Goal: Task Accomplishment & Management: Manage account settings

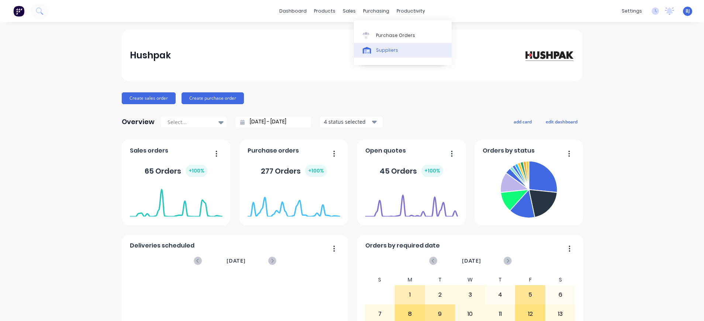
drag, startPoint x: 370, startPoint y: 13, endPoint x: 382, endPoint y: 49, distance: 38.2
click at [370, 13] on div "purchasing" at bounding box center [377, 11] width 34 height 11
click at [381, 38] on div "Purchase Orders" at bounding box center [395, 35] width 39 height 7
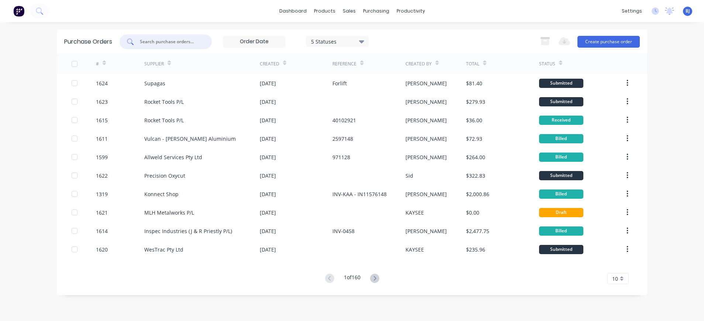
click at [185, 42] on input "text" at bounding box center [169, 41] width 61 height 7
type input "1532"
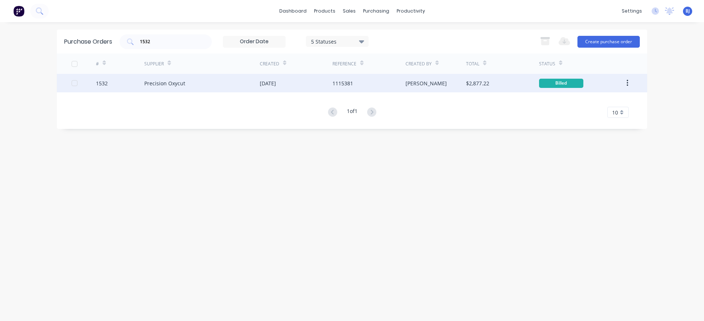
click at [178, 83] on div "Precision Oxycut" at bounding box center [164, 83] width 41 height 8
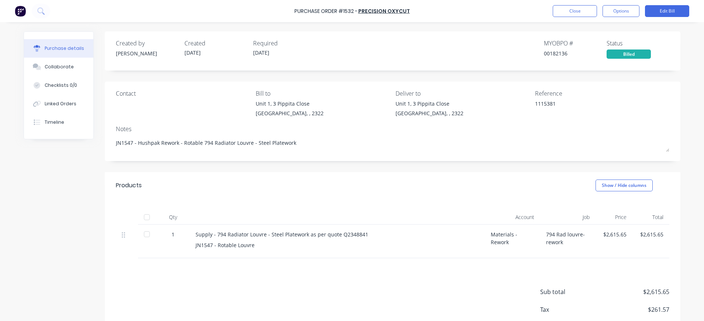
type textarea "x"
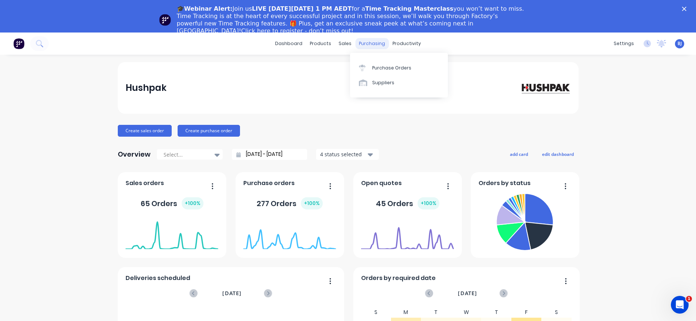
click at [364, 44] on div "purchasing" at bounding box center [372, 43] width 34 height 11
click at [372, 69] on div "Purchase Orders" at bounding box center [391, 68] width 39 height 7
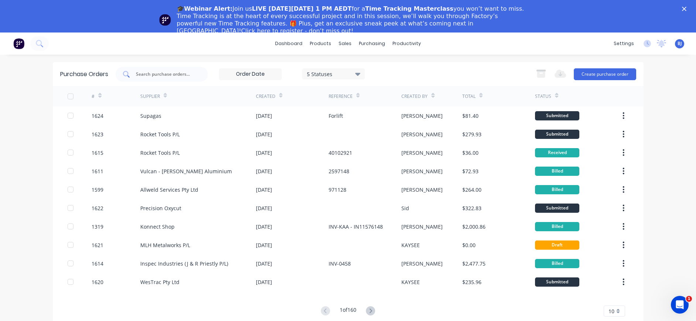
click at [190, 75] on input "text" at bounding box center [165, 74] width 61 height 7
type input "1532"
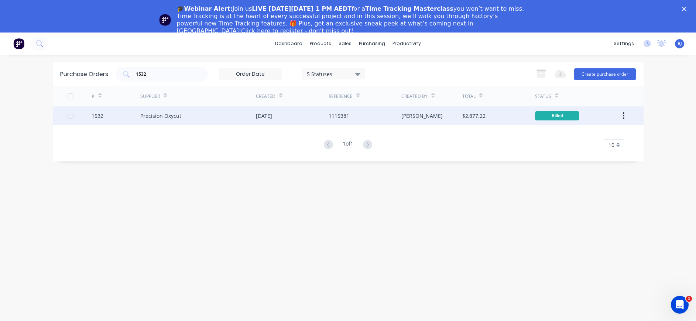
click at [171, 117] on div "Precision Oxycut" at bounding box center [160, 116] width 41 height 8
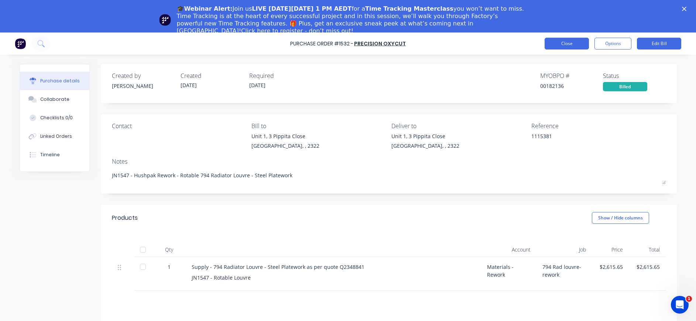
click at [549, 49] on button "Close" at bounding box center [566, 44] width 44 height 12
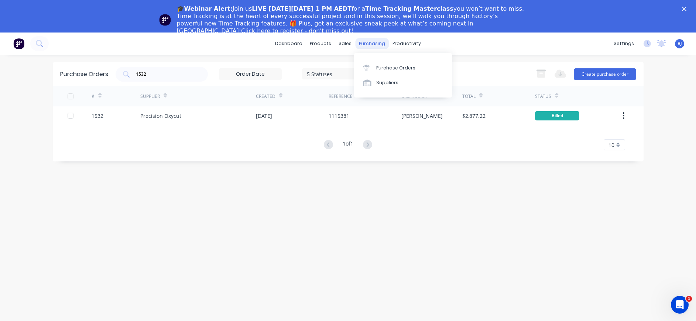
click at [369, 44] on div "purchasing" at bounding box center [372, 43] width 34 height 11
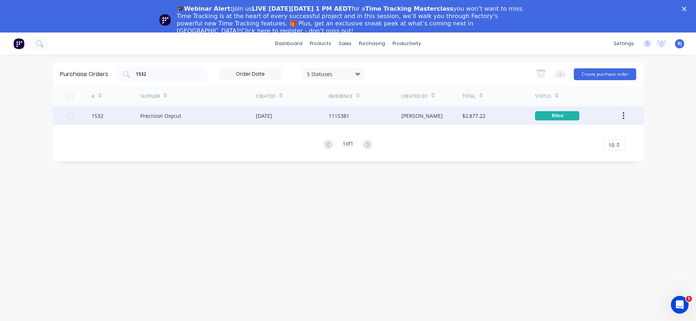
click at [185, 115] on div "Precision Oxycut" at bounding box center [198, 115] width 116 height 18
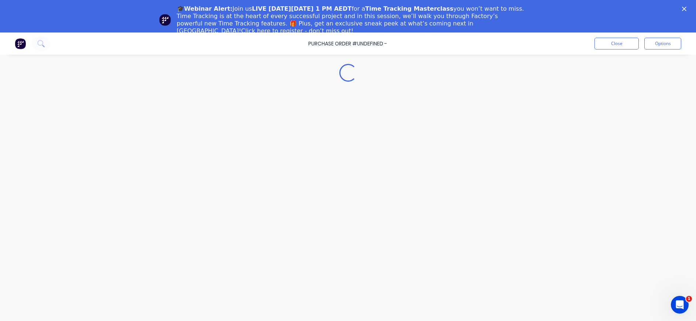
type textarea "x"
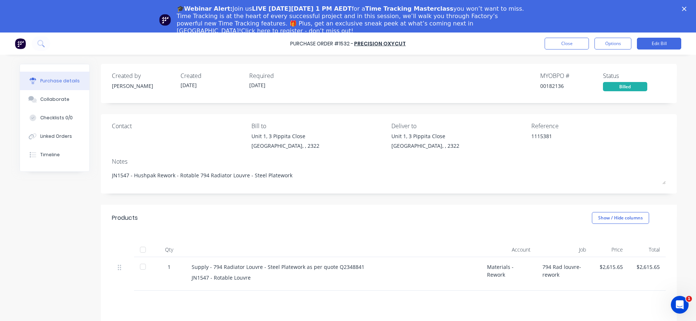
click at [356, 267] on div "Supply - 794 Radiator Louvre - Steel Platework as per quote Q2348841" at bounding box center [333, 267] width 283 height 8
drag, startPoint x: 268, startPoint y: 277, endPoint x: 182, endPoint y: 264, distance: 87.1
click at [186, 264] on div "Supply - 794 Radiator Louvre - Steel Platework as per quote Q2348841 JN1547 - R…" at bounding box center [333, 274] width 295 height 34
copy div "Supply - 794 Radiator Louvre - Steel Platework as per quote Q2348841 JN1547 - R…"
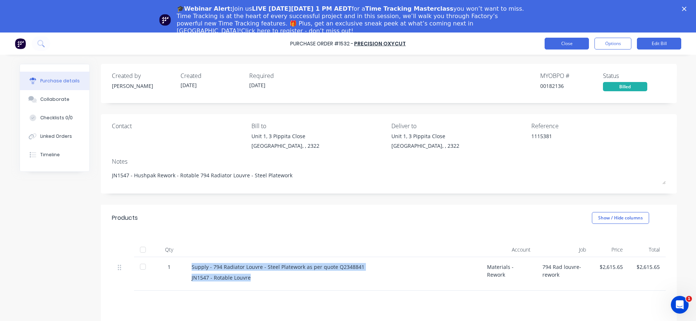
click at [571, 44] on button "Close" at bounding box center [566, 44] width 44 height 12
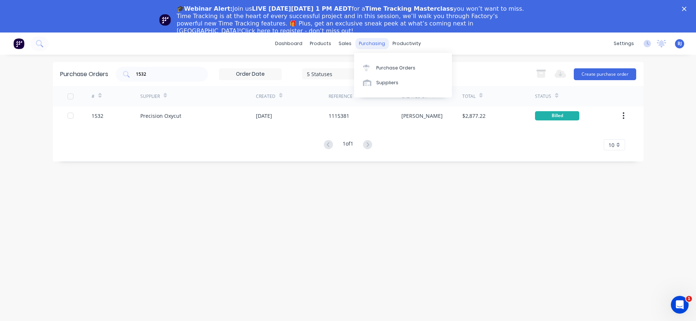
click at [370, 42] on div "purchasing" at bounding box center [372, 43] width 34 height 11
click at [381, 68] on div "Purchase Orders" at bounding box center [395, 68] width 39 height 7
click at [381, 83] on div "Suppliers" at bounding box center [387, 82] width 22 height 7
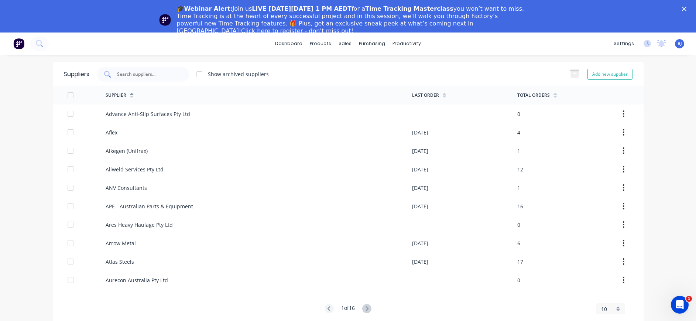
click at [144, 78] on div at bounding box center [143, 74] width 92 height 15
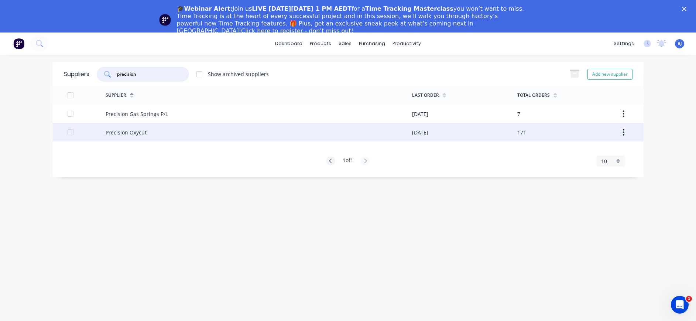
type input "precision"
click at [138, 130] on div "Precision Oxycut" at bounding box center [126, 132] width 41 height 8
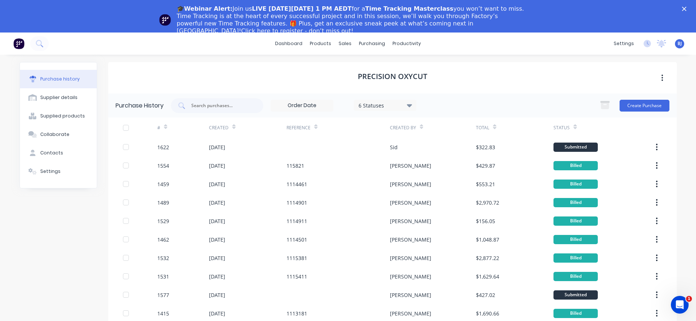
click at [661, 77] on icon "button" at bounding box center [662, 78] width 2 height 8
click at [635, 105] on button "Create Purchase" at bounding box center [644, 106] width 50 height 12
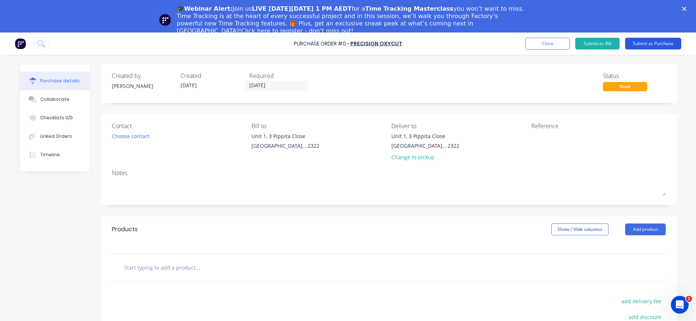
click at [658, 42] on button "Submit as Purchase" at bounding box center [653, 44] width 56 height 12
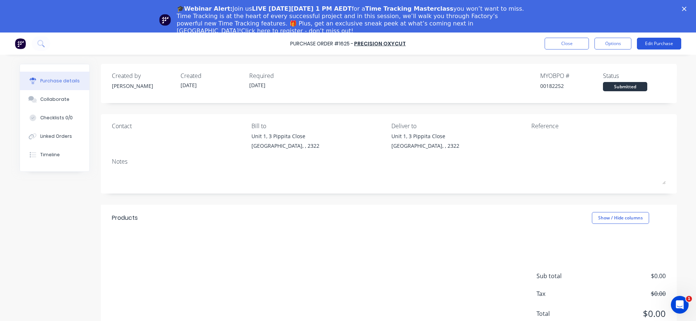
click at [646, 45] on button "Edit Purchase" at bounding box center [659, 44] width 44 height 12
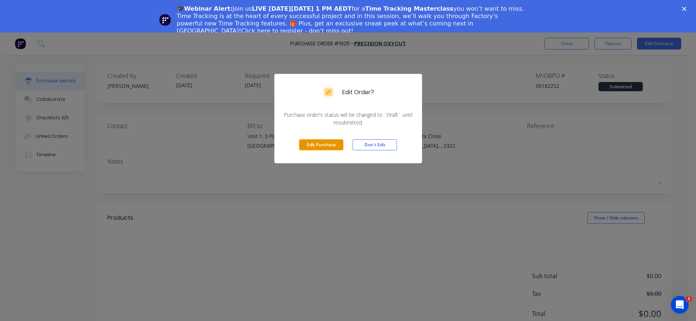
click at [316, 149] on button "Edit Purchase" at bounding box center [321, 144] width 44 height 11
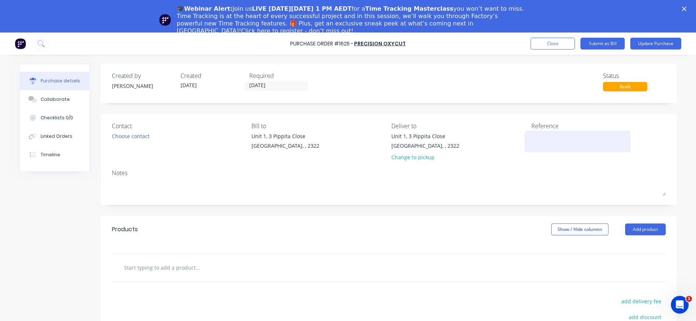
click at [537, 134] on textarea at bounding box center [577, 140] width 92 height 17
type textarea "1"
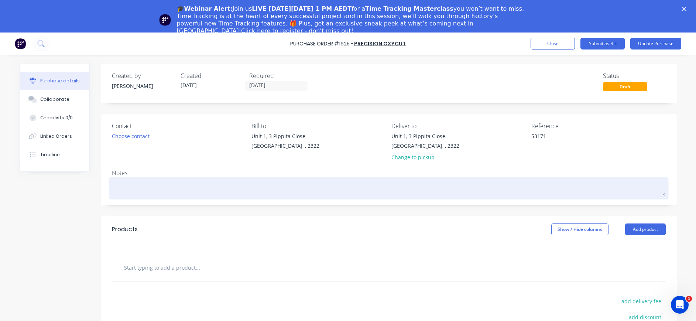
type textarea "53171"
type textarea "x"
type textarea "53171"
click at [136, 185] on textarea at bounding box center [389, 187] width 554 height 17
type textarea "x"
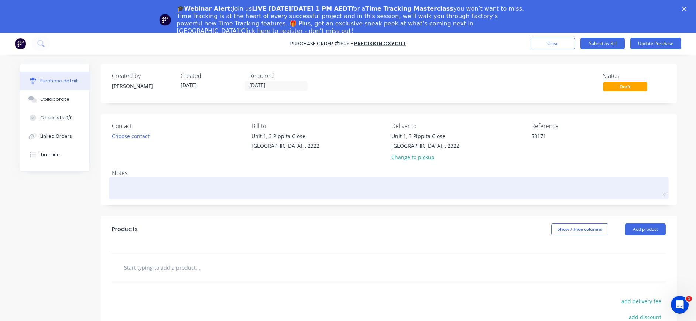
type textarea "A"
type textarea "x"
type textarea "Ap"
type textarea "x"
type textarea "App"
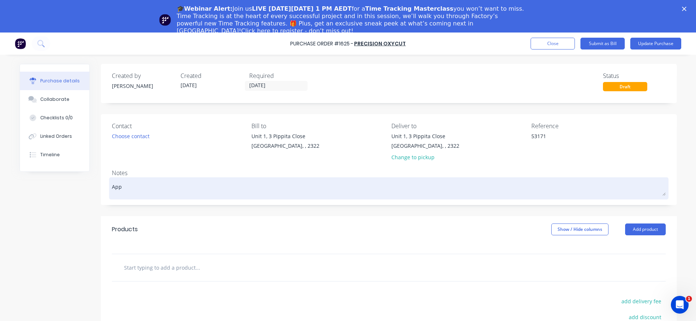
type textarea "x"
type textarea "Appl"
type textarea "x"
type textarea "Appli"
type textarea "x"
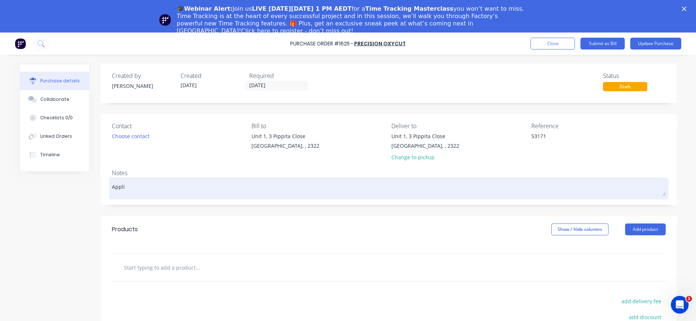
type textarea "Applie"
type textarea "x"
type textarea "Applied"
type textarea "x"
type textarea "Applied"
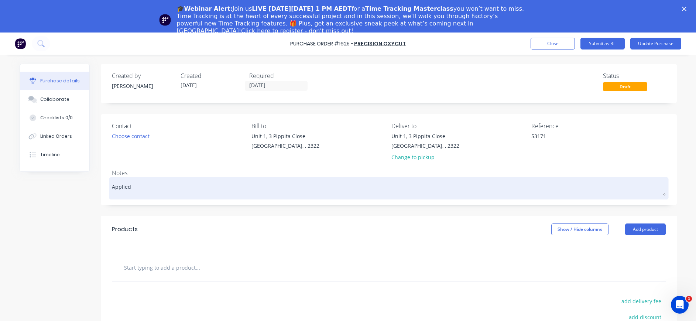
type textarea "x"
type textarea "Applied t"
type textarea "x"
type textarea "Applied to"
type textarea "x"
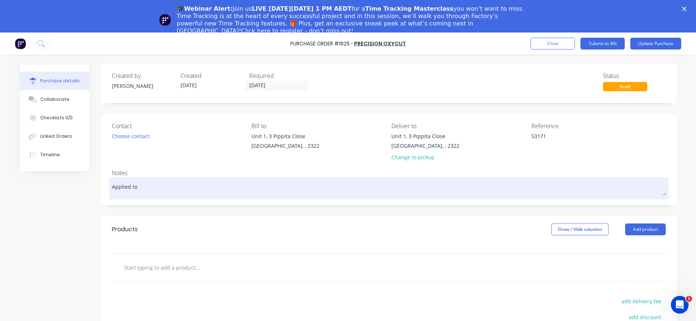
type textarea "Applied to"
type textarea "x"
type textarea "Applied to i"
type textarea "x"
type textarea "Applied to in"
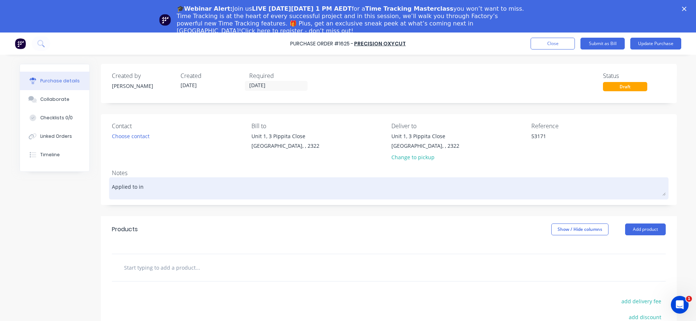
type textarea "x"
type textarea "Applied to inv"
type textarea "x"
type textarea "Applied to invo"
type textarea "x"
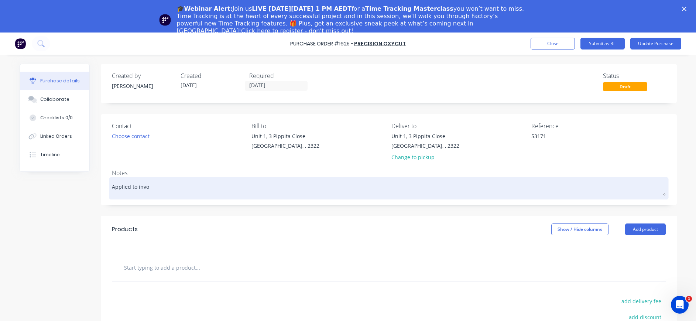
type textarea "Applied to invoi"
type textarea "x"
type textarea "Applied to invoic"
type textarea "x"
type textarea "Applied to invoice"
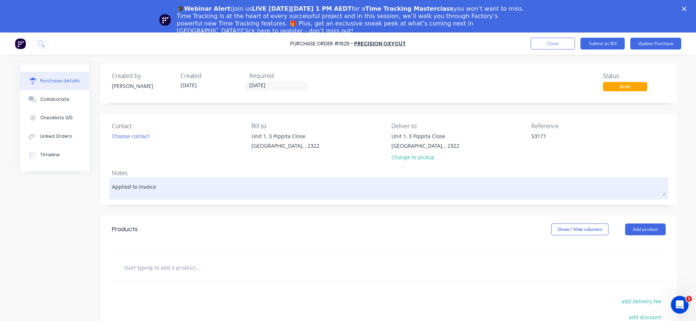
type textarea "x"
type textarea "Applied to invoice"
type textarea "x"
type textarea "Applied to invoice"
type textarea "x"
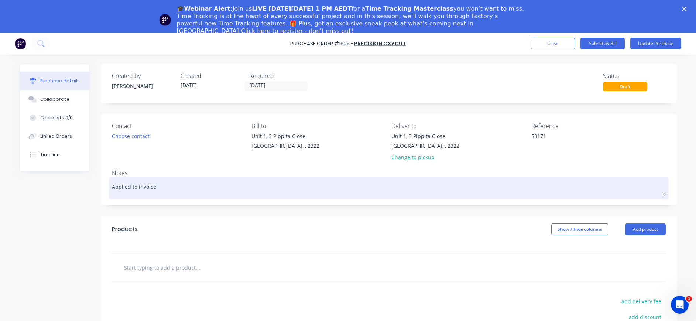
type textarea "Applied to invoic"
type textarea "x"
type textarea "Applied to invoi"
type textarea "x"
type textarea "Applied to invo"
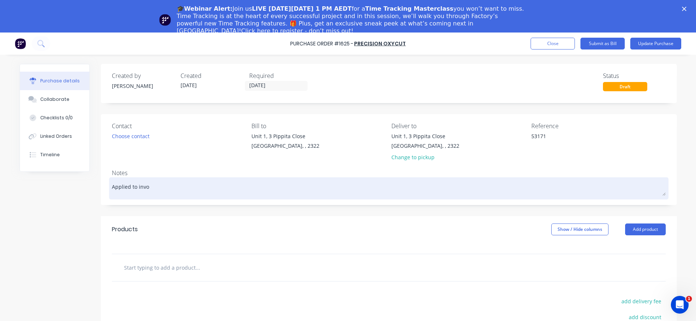
type textarea "x"
type textarea "Applied to inv"
type textarea "x"
type textarea "Applied to in"
type textarea "x"
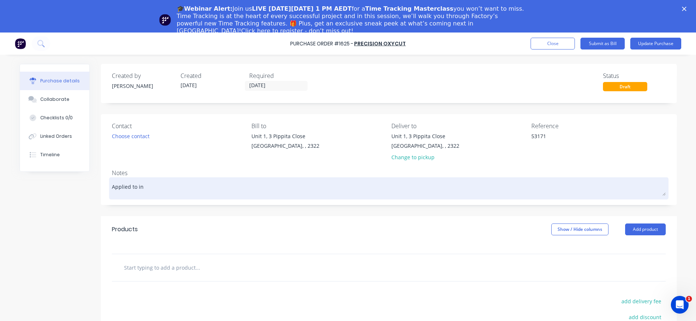
type textarea "Applied to i"
type textarea "x"
type textarea "Applied to"
type textarea "x"
type textarea "Applied to I"
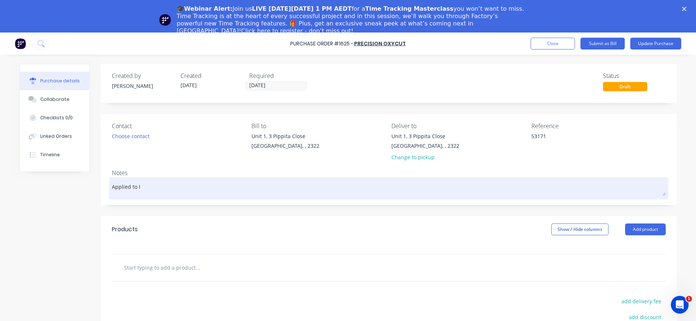
type textarea "x"
type textarea "Applied to In"
type textarea "x"
type textarea "Applied to Inv"
type textarea "x"
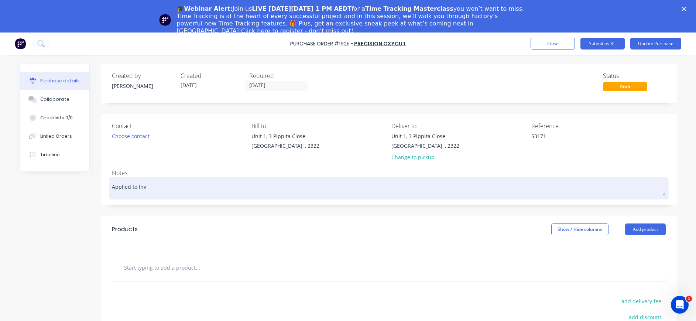
type textarea "Applied to Invo"
type textarea "x"
type textarea "Applied to Invoi"
type textarea "x"
type textarea "Applied to Invoic"
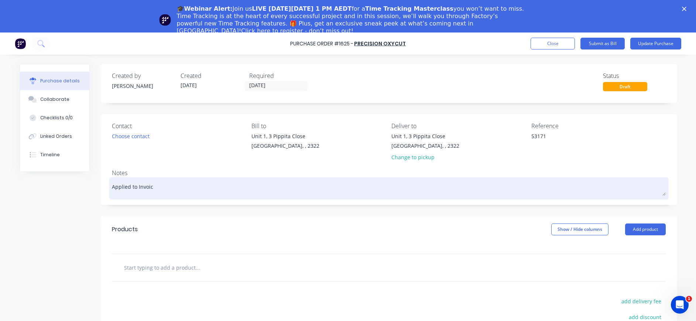
type textarea "x"
type textarea "Applied to Invoice"
type textarea "x"
type textarea "Applied to Invoice"
type textarea "x"
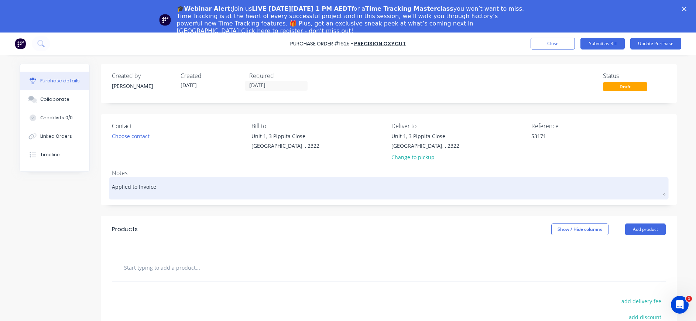
type textarea "Applied to Invoice 1"
type textarea "x"
type textarea "Applied to Invoice 11"
type textarea "x"
type textarea "Applied to Invoice 111"
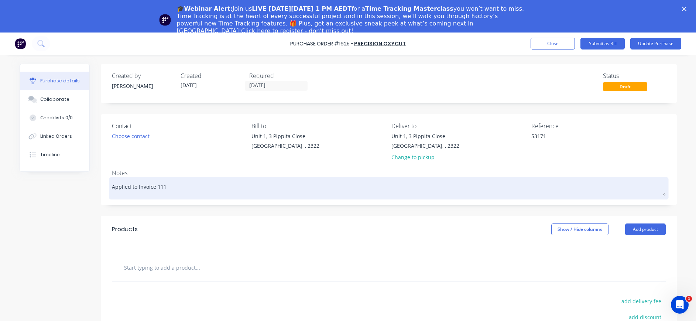
type textarea "x"
type textarea "Applied to Invoice 1115"
type textarea "x"
type textarea "Applied to Invoice 11153"
type textarea "x"
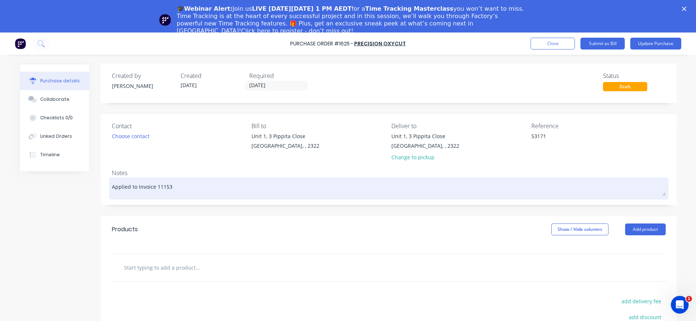
type textarea "Applied to Invoice 111538"
type textarea "x"
type textarea "Applied to Invoice 1115381"
type textarea "x"
type textarea "Applied to Invoice 1115381"
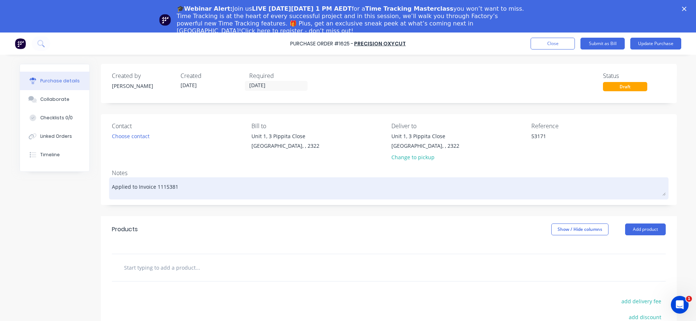
type textarea "x"
type textarea "Applied to Invoice 1115381 c"
type textarea "x"
type textarea "Applied to Invoice 1115381 cr"
type textarea "x"
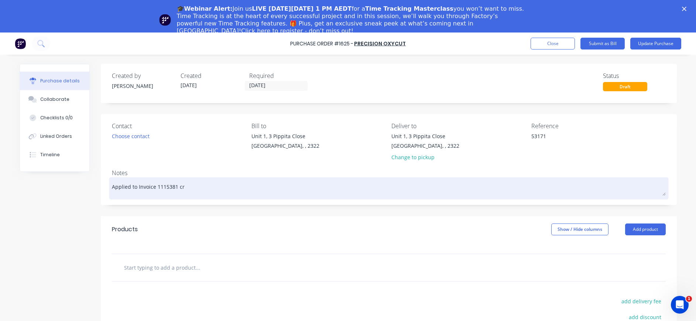
type textarea "Applied to Invoice 1115381 cre"
type textarea "x"
type textarea "Applied to Invoice 1115381 cred"
type textarea "x"
type textarea "Applied to Invoice 1115381 credi"
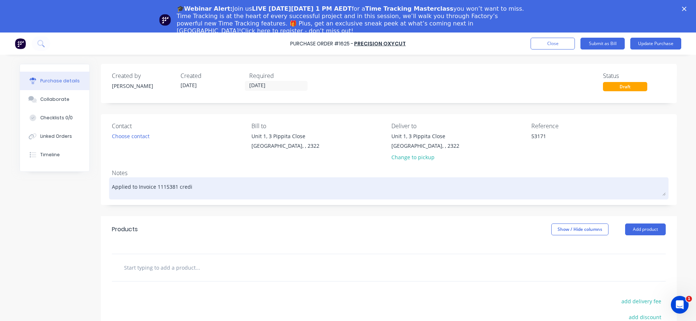
type textarea "x"
type textarea "Applied to Invoice 1115381 credit"
type textarea "x"
type textarea "Applied to Invoice 1115381 credit"
type textarea "x"
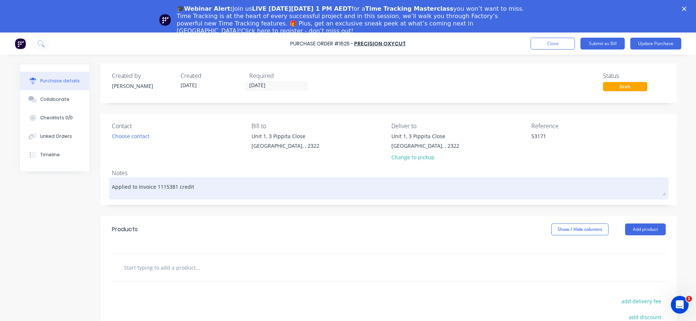
type textarea "Applied to Invoice 1115381 credit n"
type textarea "x"
type textarea "Applied to Invoice 1115381 credit no"
type textarea "x"
type textarea "Applied to Invoice 1115381 credit not"
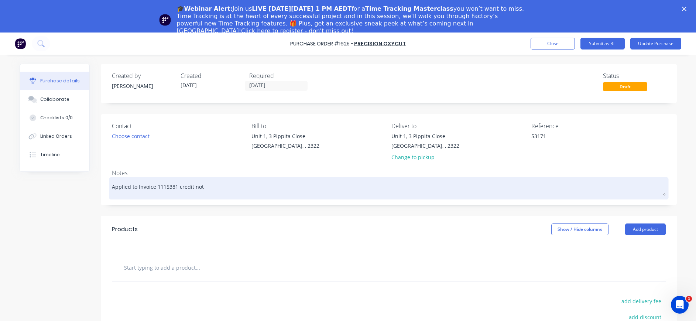
type textarea "x"
type textarea "Applied to Invoice 1115381 credit note"
type textarea "x"
type textarea "Applied to Invoice 1115381 credit note"
type textarea "x"
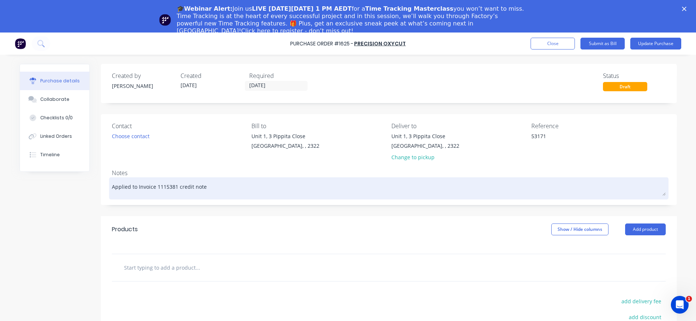
type textarea "Applied to Invoice 1115381 credit note 5"
type textarea "x"
type textarea "Applied to Invoice 1115381 credit note 53"
type textarea "x"
type textarea "Applied to Invoice 1115381 credit note 537"
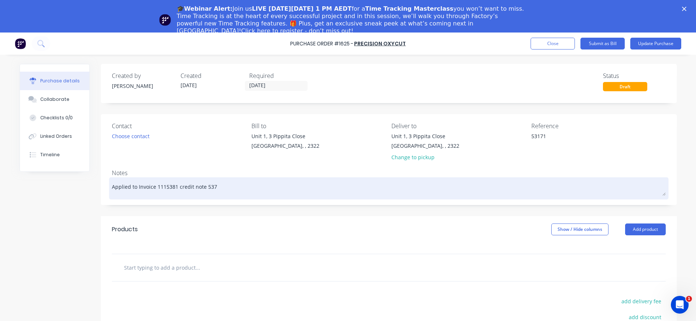
type textarea "x"
type textarea "Applied to Invoice 1115381 credit note 5371"
type textarea "x"
type textarea "Applied to Invoice 1115381 credit note 5371"
type textarea "x"
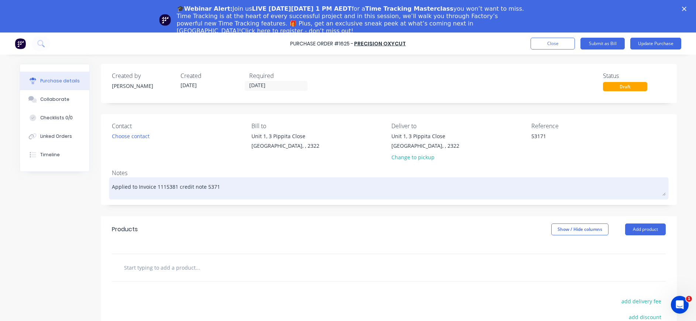
type textarea "Applied to Invoice 1115381 credit note 5371 2"
type textarea "x"
type textarea "Applied to Invoice 1115381 credit note 5371 29"
type textarea "x"
type textarea "Applied to Invoice 1115381 credit note 5371 29."
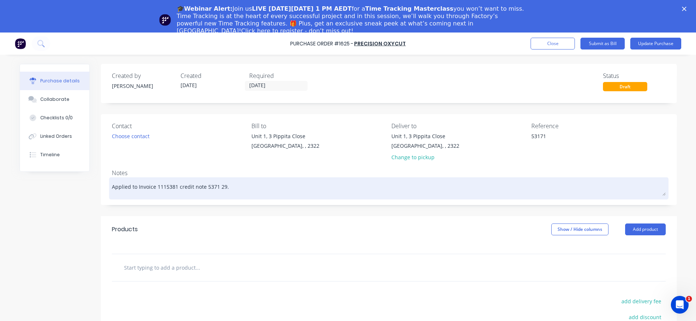
type textarea "x"
type textarea "Applied to Invoice 1115381 credit note 5371 29.9"
type textarea "x"
type textarea "Applied to Invoice 1115381 credit note 5371 29.9."
type textarea "x"
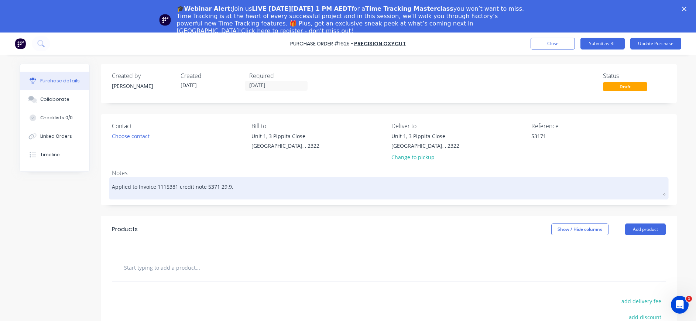
type textarea "Applied to Invoice 1115381 credit note 5371 29.9.2"
type textarea "x"
type textarea "Applied to Invoice 1115381 credit note 5371 29.9.25"
type textarea "x"
type textarea "Applied to Invoice 1115381 credit note 5371 29.9.25"
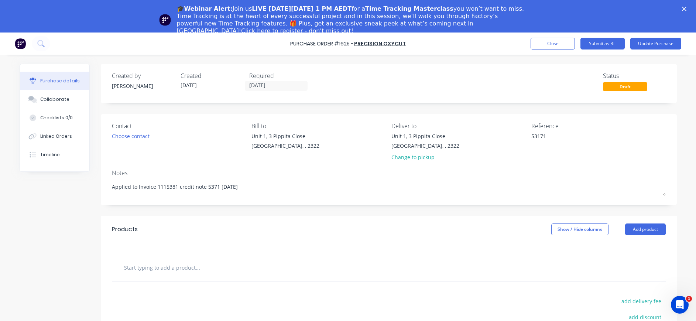
click at [192, 265] on input "text" at bounding box center [198, 267] width 148 height 15
paste input "Supply - 794 Radiator Louvre - Steel Platework as per quote Q2348841 JN1547 - R…"
type textarea "x"
type input "Supply - 794 Radiator Louvre - Steel Platework as per quote Q2348841 JN1547 - R…"
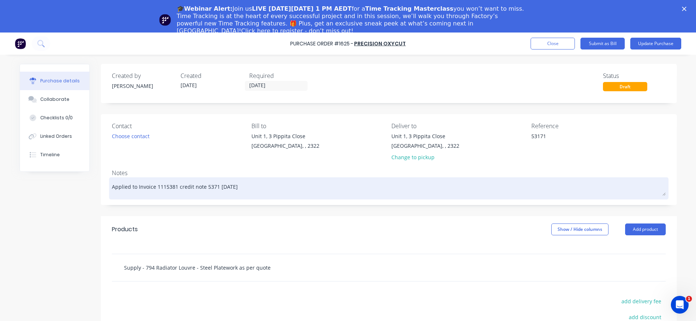
scroll to position [0, 80]
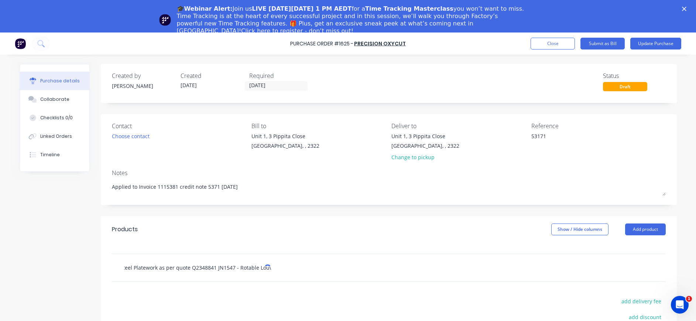
type textarea "x"
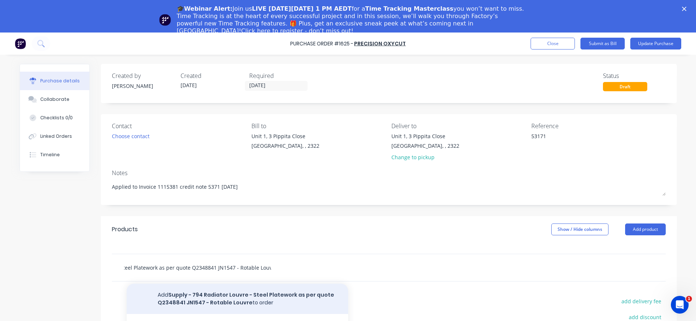
type input "Supply - 794 Radiator Louvre - Steel Platework as per quote Q2348841 JN1547 - R…"
click at [312, 295] on button "Add Supply - 794 Radiator Louvre - Steel Platework as per quote Q2348841 JN1547…" at bounding box center [237, 298] width 221 height 30
type textarea "x"
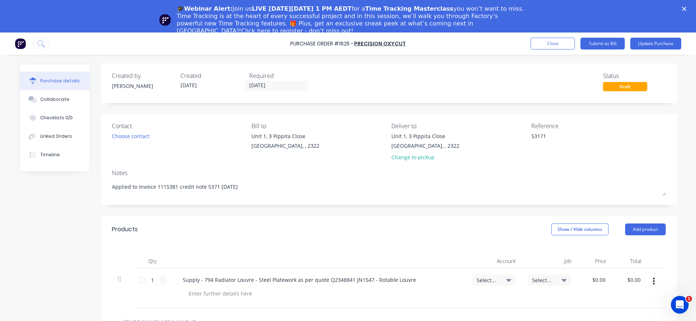
click at [506, 279] on icon at bounding box center [508, 280] width 5 height 8
click at [481, 300] on input at bounding box center [470, 302] width 76 height 15
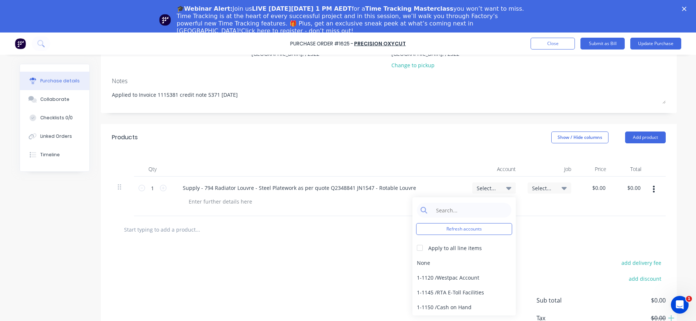
scroll to position [110, 0]
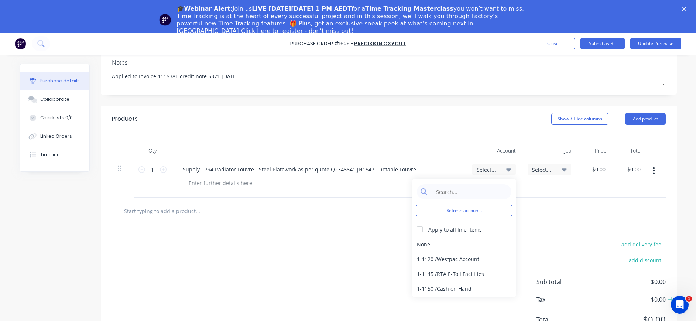
click at [565, 214] on div at bounding box center [389, 210] width 542 height 15
click at [506, 170] on icon at bounding box center [508, 169] width 5 height 3
click at [465, 194] on input at bounding box center [470, 191] width 76 height 15
click at [561, 167] on icon at bounding box center [563, 169] width 5 height 8
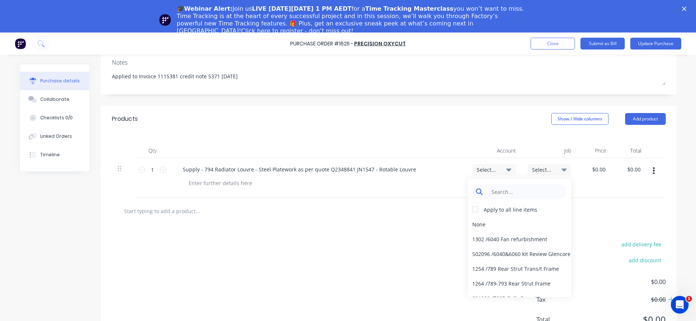
type textarea "x"
click at [537, 192] on input at bounding box center [525, 191] width 76 height 15
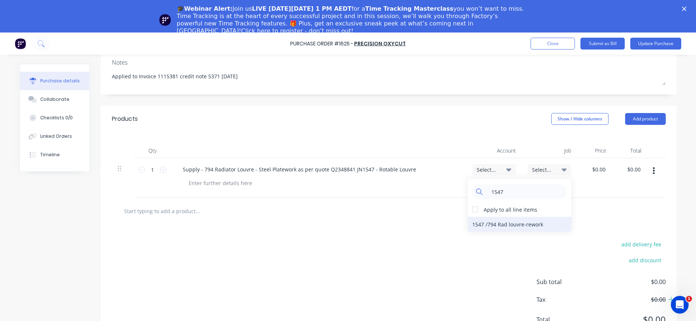
type input "1547"
click at [531, 223] on div "1547 / 794 Rad louvre-rework" at bounding box center [519, 224] width 103 height 15
click at [561, 168] on icon at bounding box center [563, 169] width 5 height 8
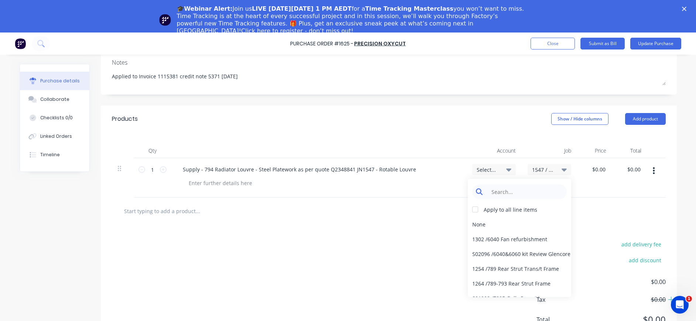
type textarea "x"
click at [534, 194] on input at bounding box center [525, 191] width 76 height 15
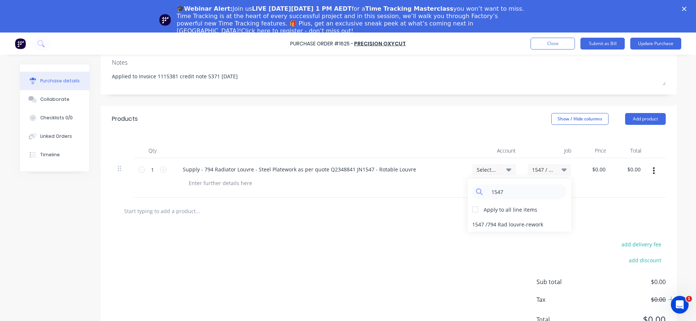
type input "1547"
click at [485, 168] on span "Select..." at bounding box center [488, 170] width 22 height 8
type textarea "x"
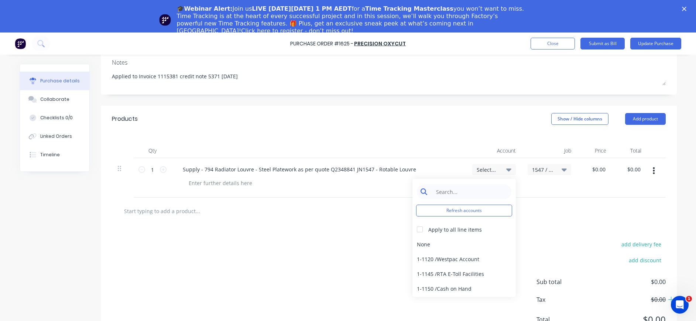
drag, startPoint x: 455, startPoint y: 192, endPoint x: 465, endPoint y: 193, distance: 10.0
click at [457, 192] on input at bounding box center [470, 191] width 76 height 15
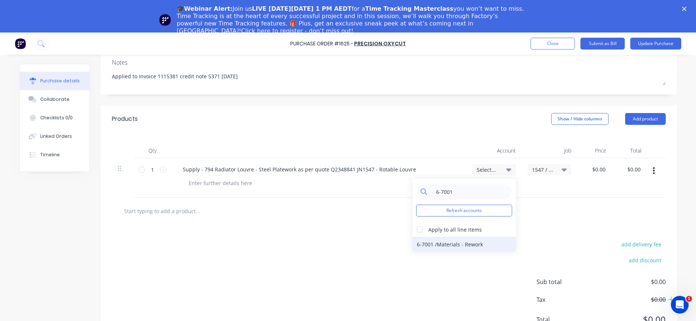
type input "6-7001"
click at [466, 243] on div "6-7001 / Materials - Rework" at bounding box center [463, 244] width 103 height 15
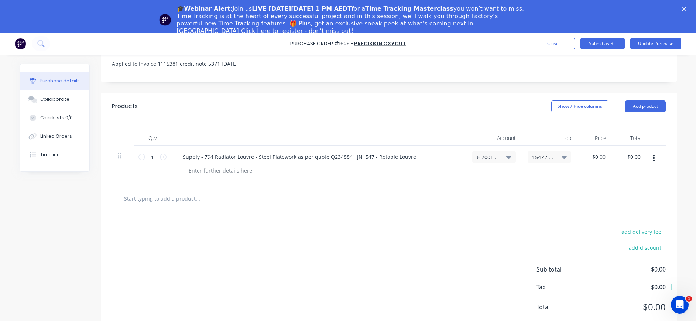
scroll to position [32, 0]
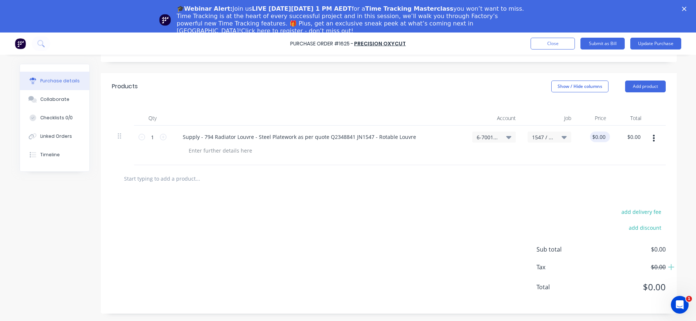
type textarea "x"
click at [598, 137] on input "0.00" at bounding box center [598, 136] width 17 height 11
type input "0.00-220.90"
type textarea "x"
drag, startPoint x: 580, startPoint y: 137, endPoint x: 623, endPoint y: 138, distance: 43.6
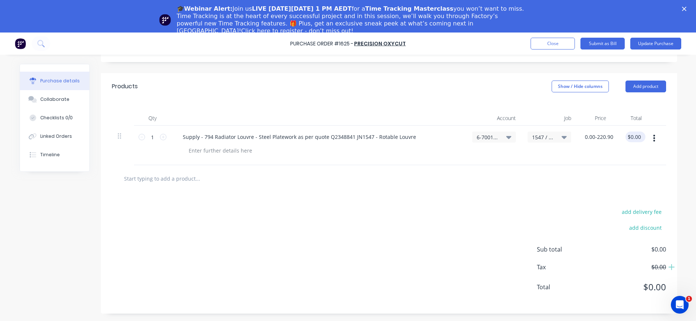
click at [623, 138] on div "1 1 Supply - 794 Radiator Louvre - Steel Platework as per quote Q2348841 JN1547…" at bounding box center [389, 144] width 554 height 39
type input "-220.90"
type textarea "x"
type input "$-220.90"
type input "-220.90"
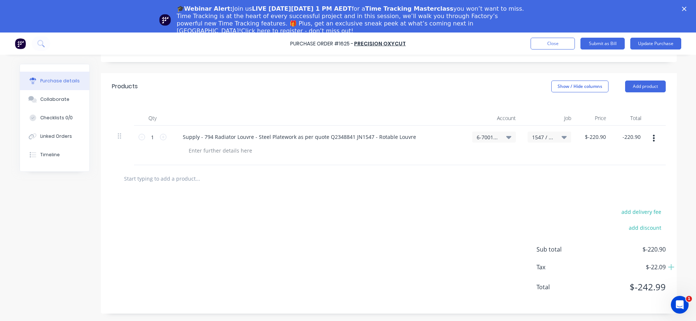
scroll to position [0, 0]
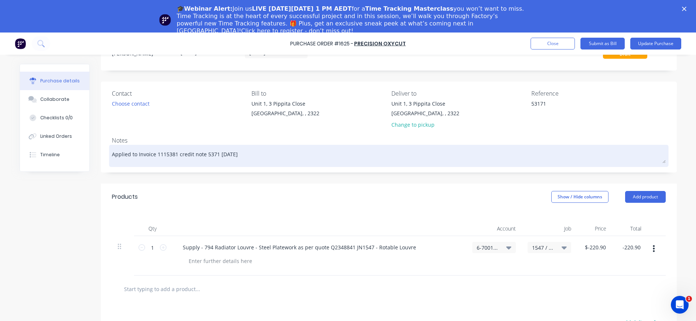
type textarea "x"
type input "$-220.90"
click at [247, 154] on textarea "Applied to Invoice 1115381 credit note 5371 29.9.25" at bounding box center [389, 155] width 554 height 17
type textarea "x"
type textarea "Applied to Invoice 1115381 credit note 5371 29.9.25"
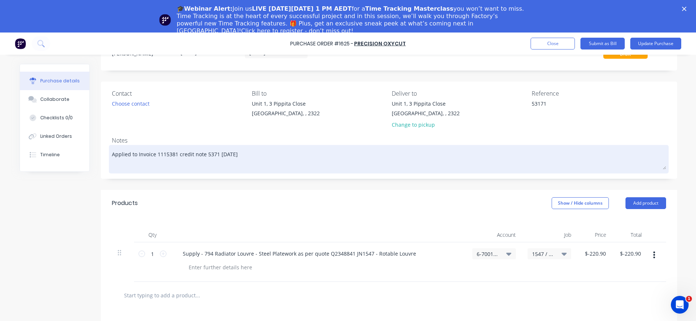
paste textarea "Supply - 794 Radiator Louvre - Steel Platework as per quote Q2348841 JN1547 - R…"
type textarea "x"
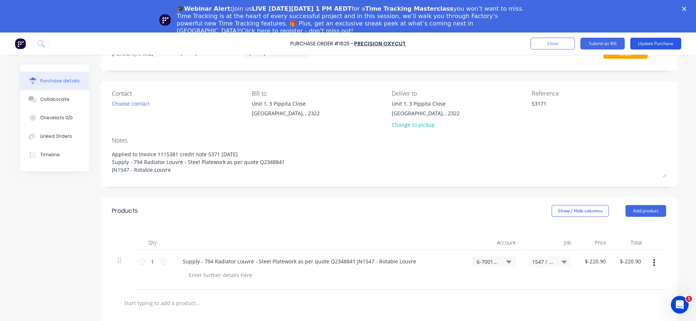
type textarea "Applied to Invoice 1115381 credit note 5371 29.9.25 Supply - 794 Radiator Louvr…"
type textarea "x"
type textarea "Applied to Invoice 1115381 credit note 5371 29.9.25 Supply - 794 Radiator Louvr…"
click at [640, 44] on button "Update Purchase" at bounding box center [655, 44] width 51 height 12
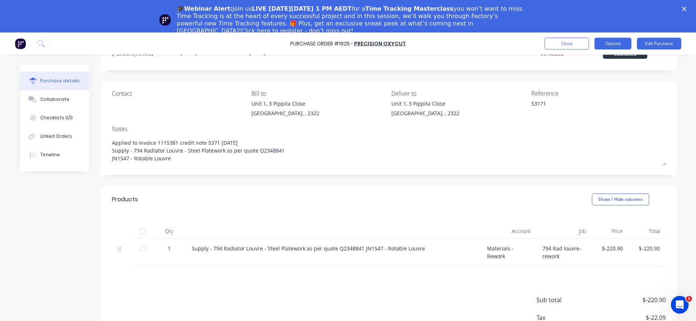
click at [610, 45] on button "Options" at bounding box center [612, 44] width 37 height 12
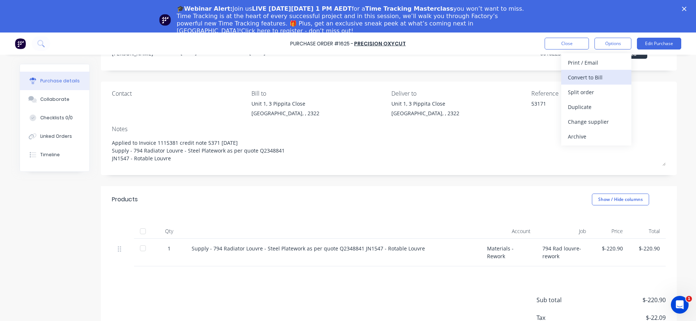
click at [589, 76] on div "Convert to Bill" at bounding box center [596, 77] width 57 height 11
type textarea "x"
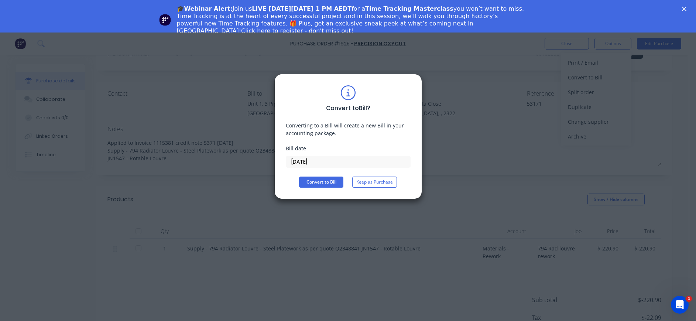
drag, startPoint x: 300, startPoint y: 164, endPoint x: 305, endPoint y: 166, distance: 5.5
click at [301, 164] on input "30/09/25" at bounding box center [348, 161] width 124 height 11
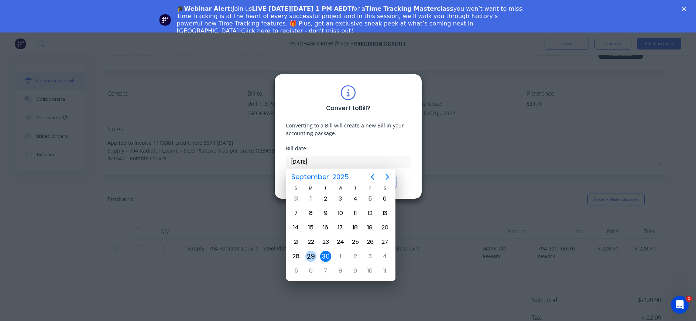
click at [316, 252] on div "29" at bounding box center [310, 256] width 15 height 14
type input "29/09/25"
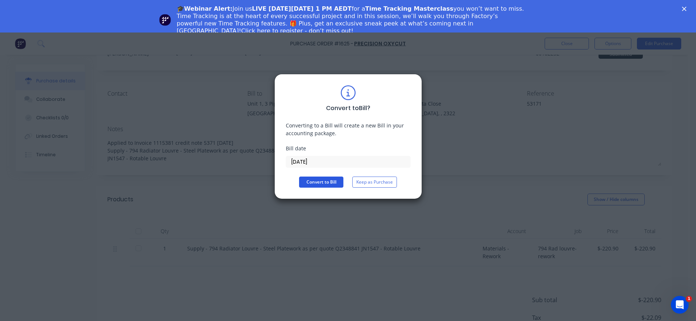
click at [329, 181] on button "Convert to Bill" at bounding box center [321, 181] width 44 height 11
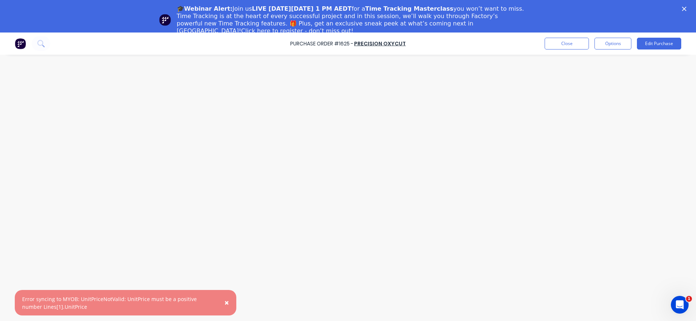
type textarea "x"
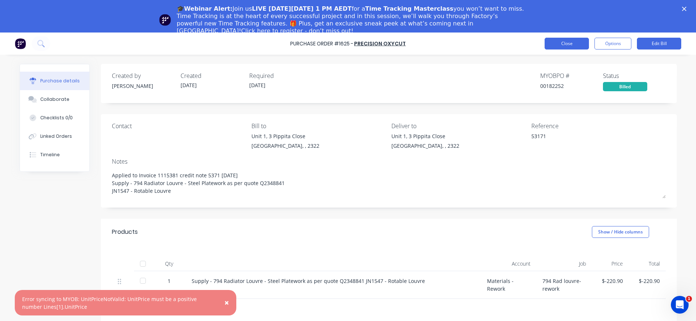
click at [567, 44] on button "Close" at bounding box center [566, 44] width 44 height 12
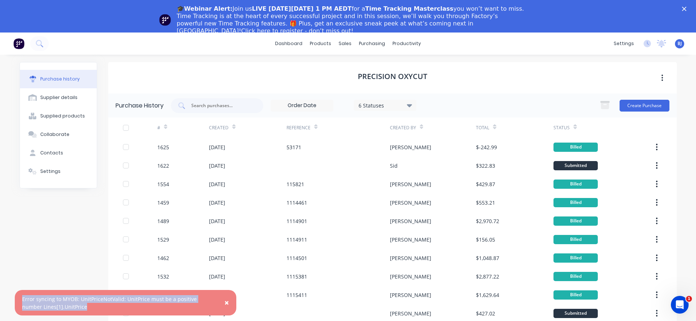
drag, startPoint x: 84, startPoint y: 305, endPoint x: 18, endPoint y: 298, distance: 65.7
click at [18, 298] on div "× Error syncing to MYOB: UnitPriceNotValid: UnitPrice must be a positive number…" at bounding box center [125, 302] width 221 height 25
copy div "Error syncing to MYOB: UnitPriceNotValid: UnitPrice must be a positive number L…"
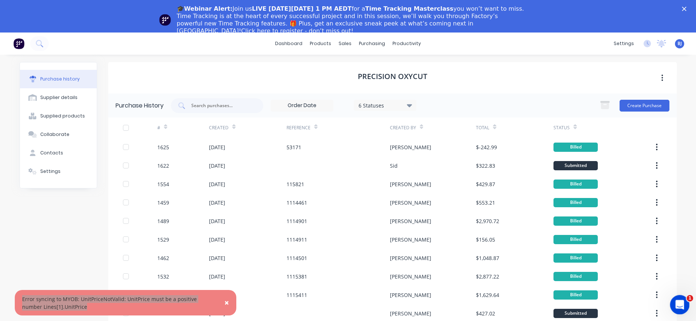
click at [680, 301] on icon "Open Intercom Messenger" at bounding box center [679, 304] width 12 height 12
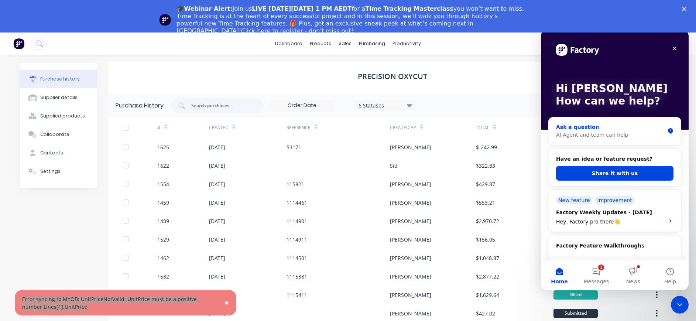
click at [559, 133] on div "AI Agent and team can help" at bounding box center [610, 135] width 109 height 8
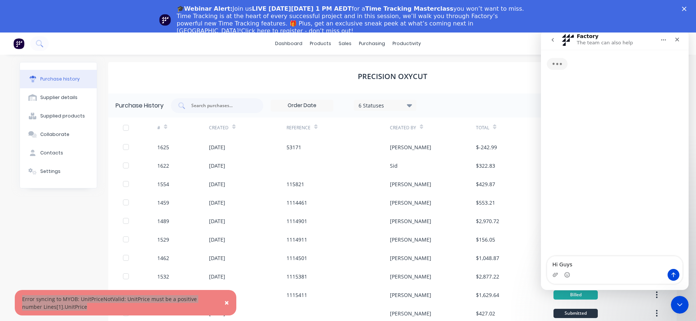
type textarea "Hi Guys,"
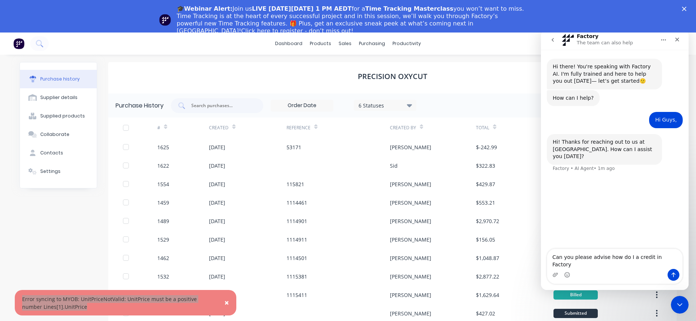
type textarea "Can you please advise how do I a credit in Factory."
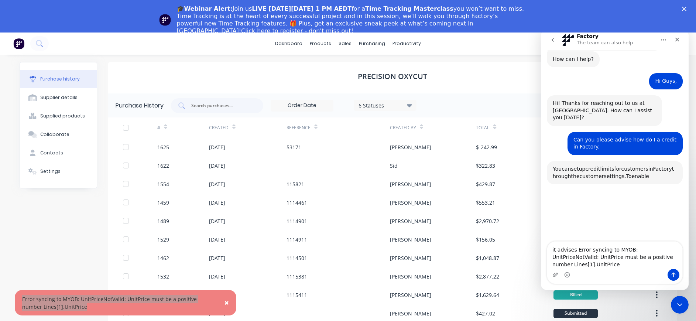
scroll to position [115, 0]
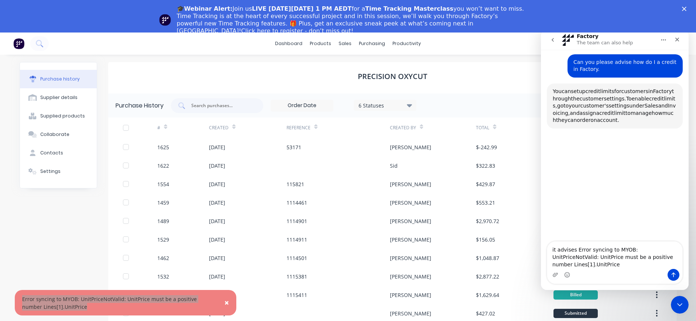
click at [603, 269] on div "Intercom messenger" at bounding box center [614, 275] width 135 height 12
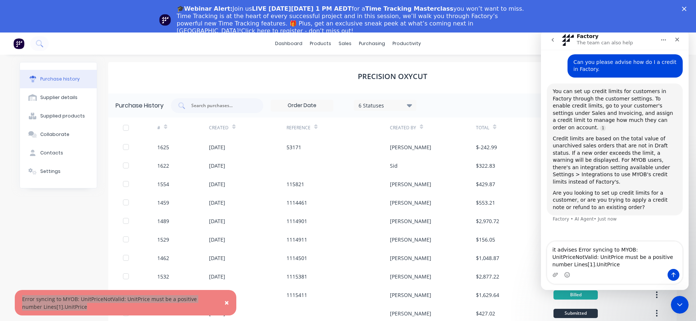
click at [609, 273] on div "Intercom messenger" at bounding box center [614, 275] width 135 height 12
click at [602, 270] on div "Intercom messenger" at bounding box center [614, 275] width 135 height 12
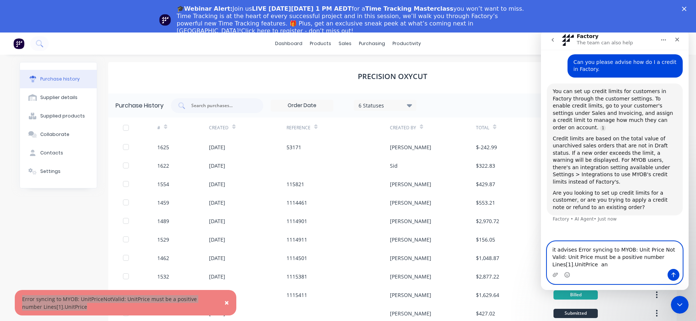
scroll to position [108, 0]
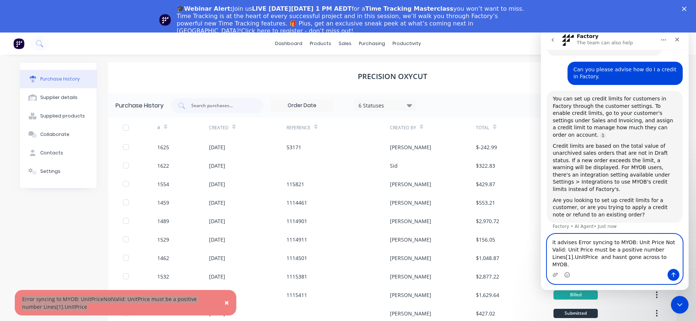
type textarea "it advises Error syncing to MYOB: Unit Price Not Valid: Unit Price must be a po…"
click at [673, 275] on icon "Send a message…" at bounding box center [673, 275] width 6 height 6
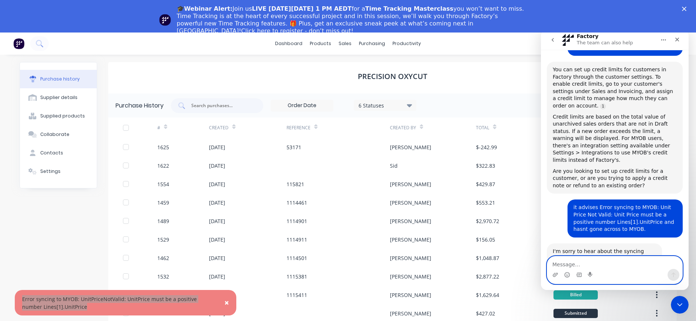
scroll to position [138, 0]
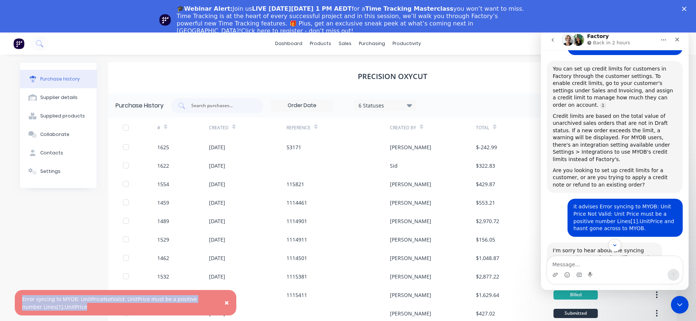
click at [226, 302] on span "×" at bounding box center [226, 302] width 4 height 10
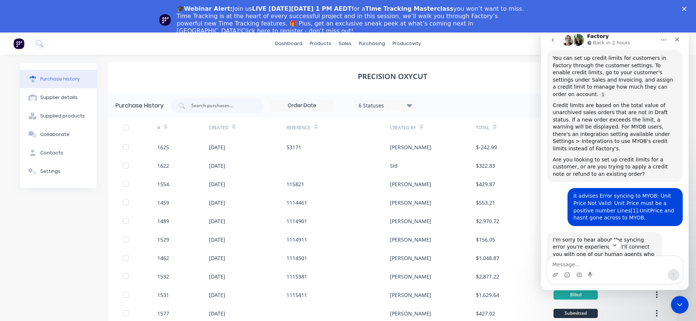
scroll to position [157, 0]
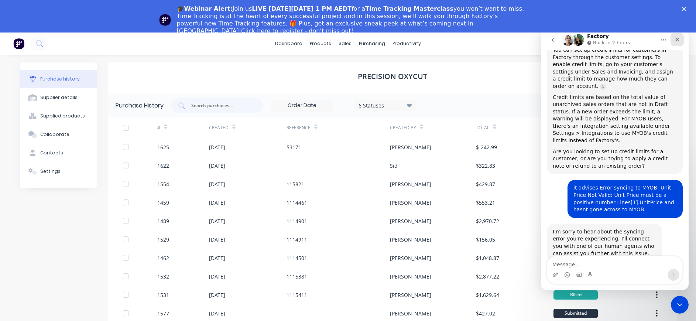
click at [677, 39] on icon "Close" at bounding box center [677, 40] width 4 height 4
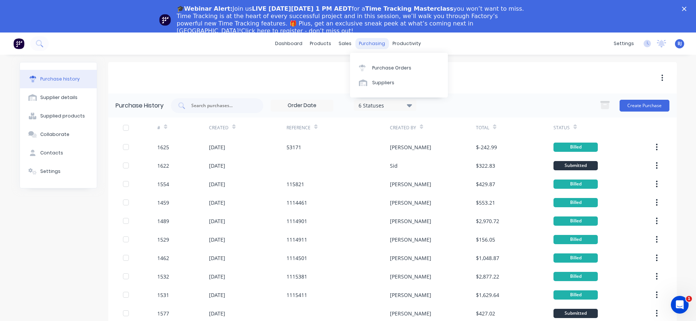
click at [371, 45] on div "purchasing" at bounding box center [372, 43] width 34 height 11
click at [378, 68] on div "Purchase Orders" at bounding box center [391, 68] width 39 height 7
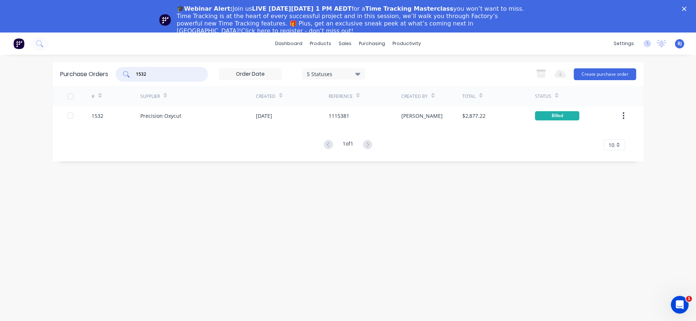
drag, startPoint x: 152, startPoint y: 75, endPoint x: 119, endPoint y: 75, distance: 32.5
click at [119, 75] on div "1532" at bounding box center [162, 74] width 92 height 15
click at [598, 76] on button "Create purchase order" at bounding box center [605, 74] width 62 height 12
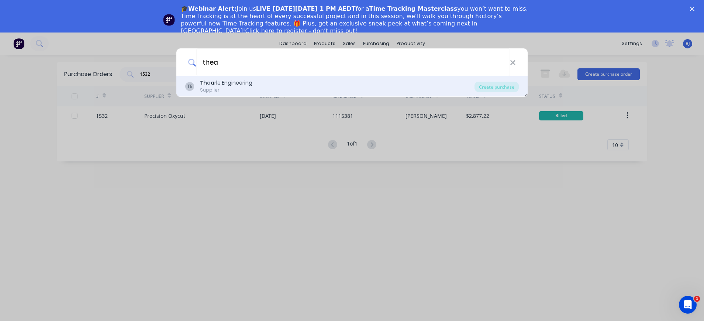
type input "thea"
click at [216, 84] on div "Thea rle Engineering" at bounding box center [226, 83] width 52 height 8
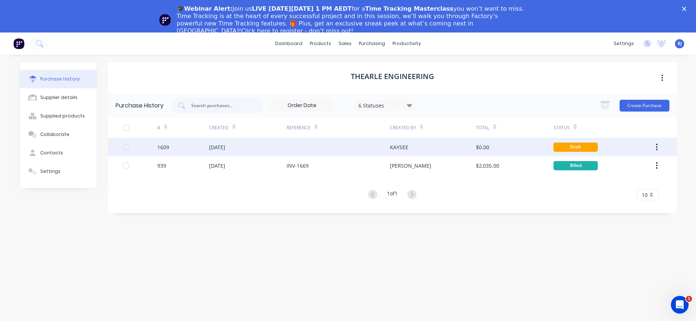
click at [220, 147] on div "26 Sep 2025" at bounding box center [217, 147] width 16 height 8
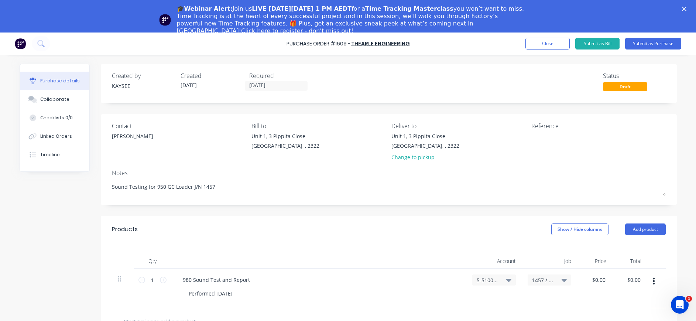
type textarea "x"
click at [531, 142] on textarea at bounding box center [577, 140] width 92 height 17
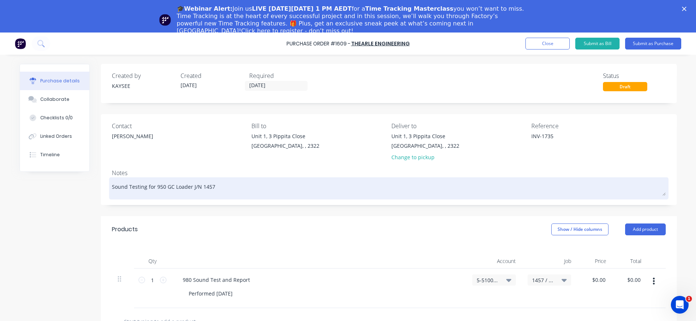
type textarea "INV-1735"
type textarea "x"
type textarea "INV-1735"
click at [351, 196] on div "Sound Testing for 950 GC Loader J/N 1457" at bounding box center [389, 188] width 554 height 18
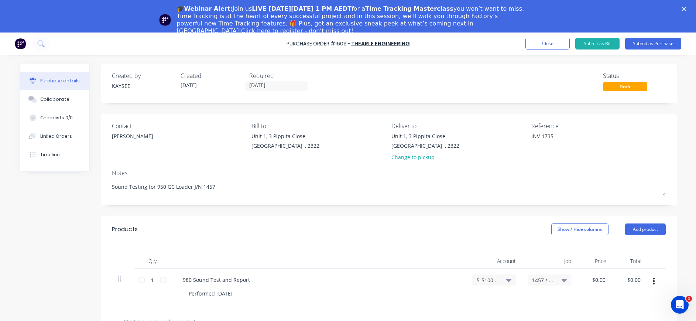
scroll to position [110, 0]
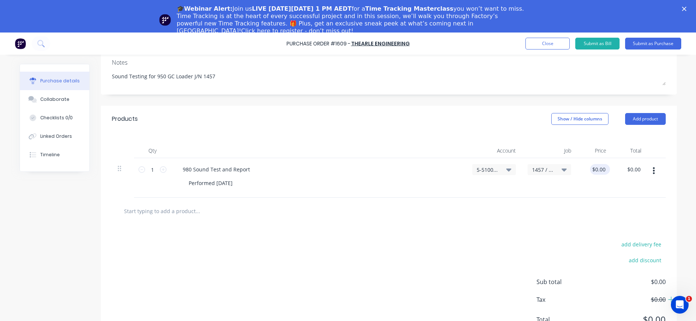
type textarea "x"
click at [595, 166] on input "0.00" at bounding box center [600, 169] width 14 height 11
type input "1850.0"
type textarea "x"
type input "$1,850.00"
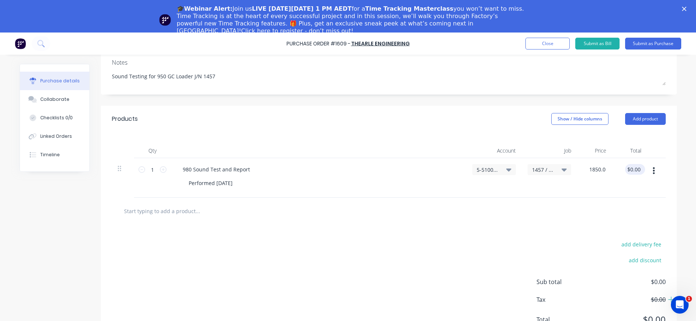
type input "1850.00"
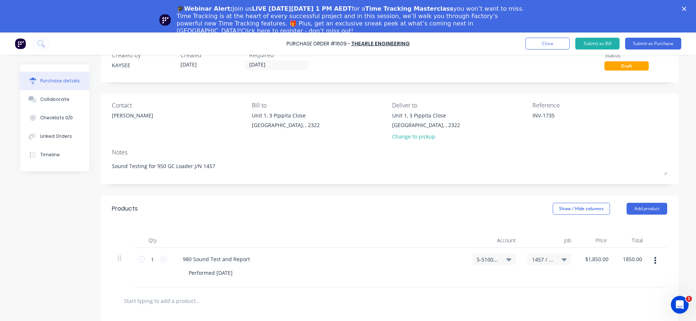
scroll to position [0, 0]
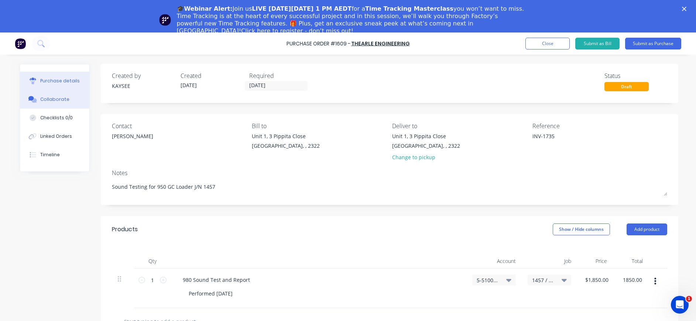
type textarea "x"
type input "$1,850.00"
click at [62, 102] on div "Collaborate" at bounding box center [54, 99] width 29 height 7
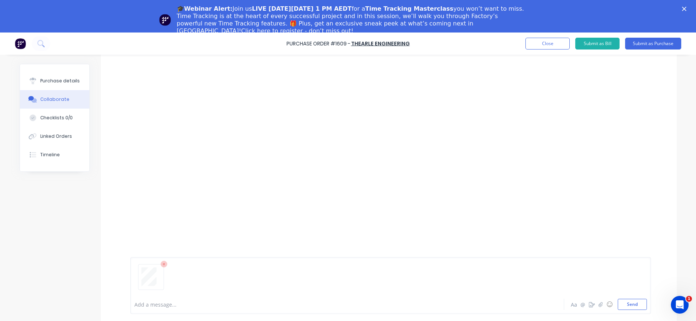
scroll to position [32, 0]
click at [619, 297] on button "Send" at bounding box center [632, 292] width 29 height 11
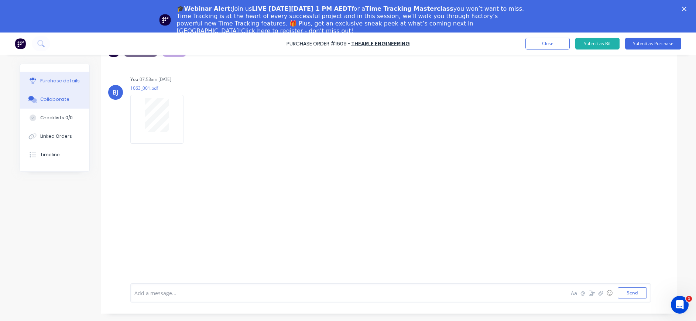
click at [35, 80] on button "Purchase details" at bounding box center [54, 81] width 69 height 18
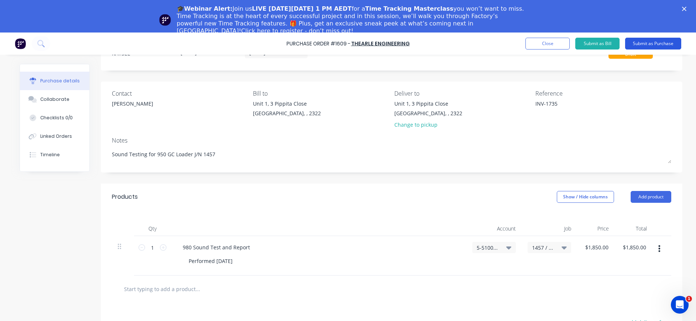
click at [665, 41] on button "Submit as Purchase" at bounding box center [653, 44] width 56 height 12
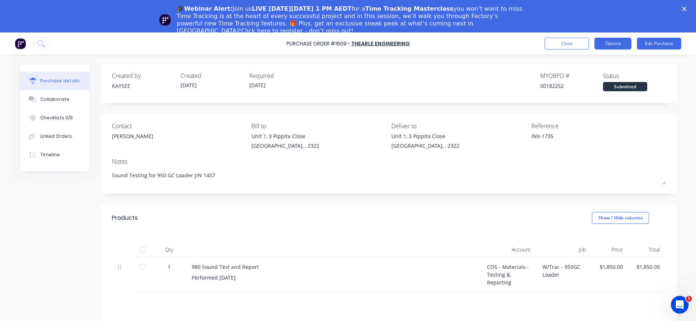
click at [617, 44] on button "Options" at bounding box center [612, 44] width 37 height 12
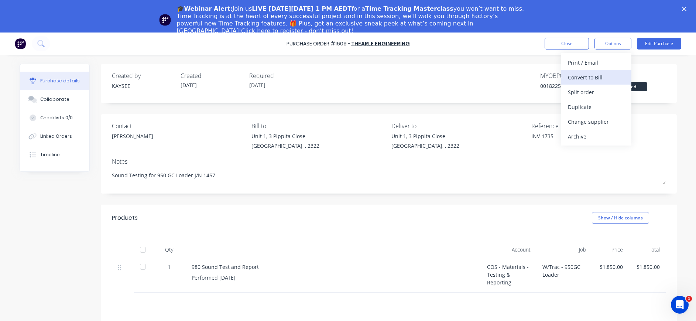
click at [602, 78] on div "Convert to Bill" at bounding box center [596, 77] width 57 height 11
type textarea "x"
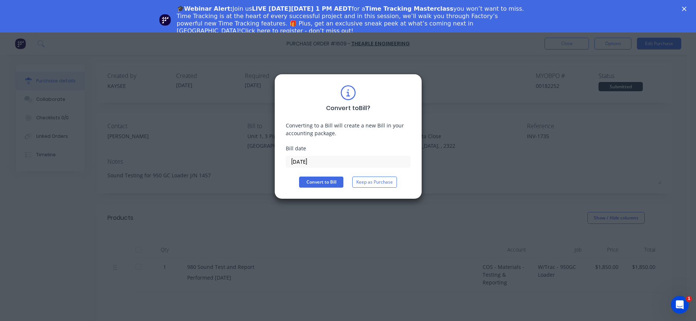
click at [321, 161] on input "30/09/25" at bounding box center [348, 161] width 124 height 11
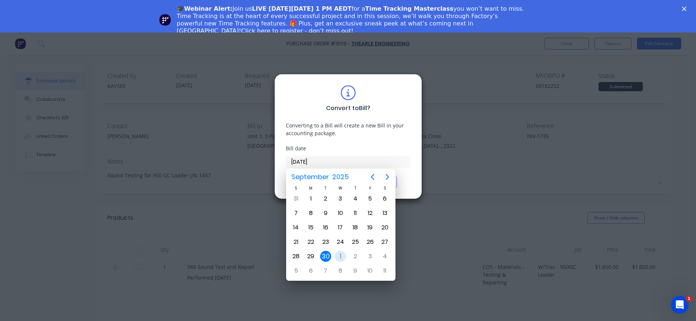
click at [342, 258] on div "1" at bounding box center [340, 256] width 11 height 11
type input "01/10/25"
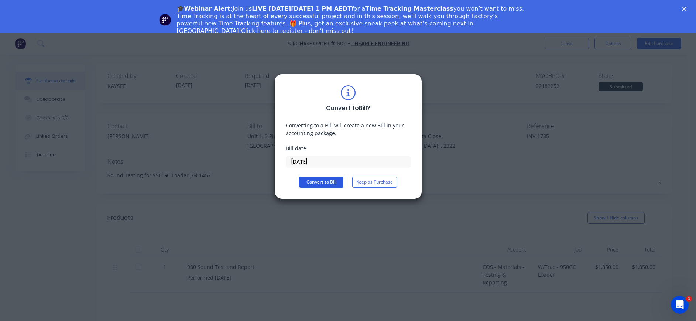
click at [319, 182] on button "Convert to Bill" at bounding box center [321, 181] width 44 height 11
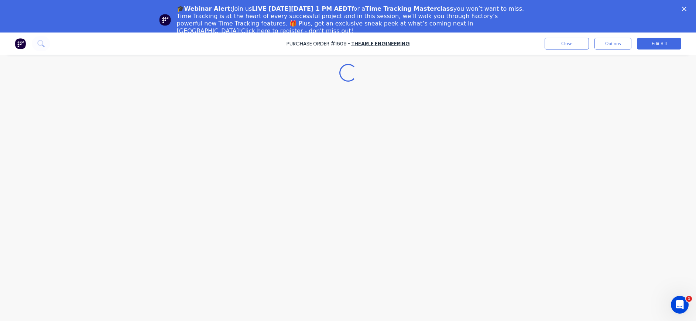
type textarea "x"
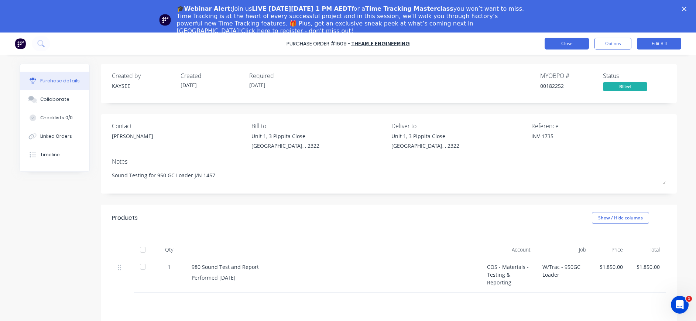
click at [572, 43] on button "Close" at bounding box center [566, 44] width 44 height 12
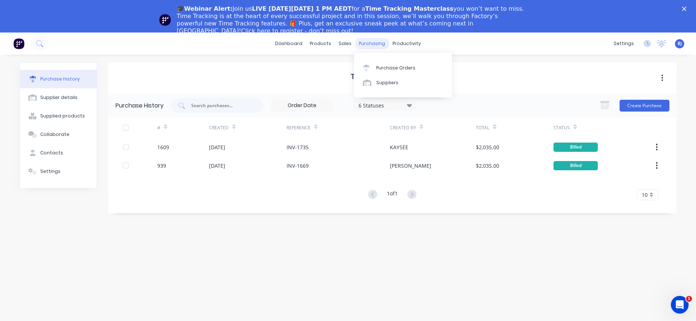
click at [365, 44] on div "purchasing" at bounding box center [372, 43] width 34 height 11
click at [384, 66] on div "Purchase Orders" at bounding box center [395, 68] width 39 height 7
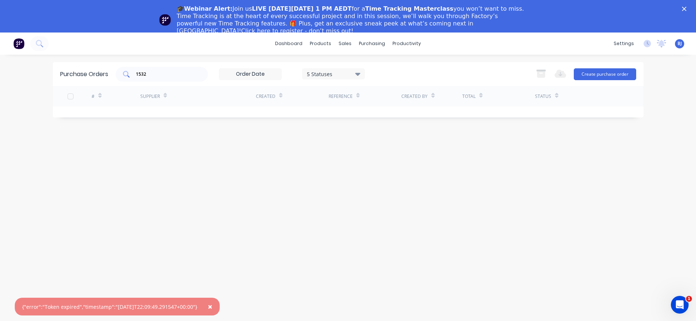
click at [196, 72] on div "1532" at bounding box center [162, 74] width 92 height 15
drag, startPoint x: 141, startPoint y: 73, endPoint x: 105, endPoint y: 78, distance: 36.8
click at [112, 74] on div "Purchase Orders 1532 5 Statuses 5 Statuses Export to Excel (XLSX) Create purcha…" at bounding box center [348, 74] width 591 height 24
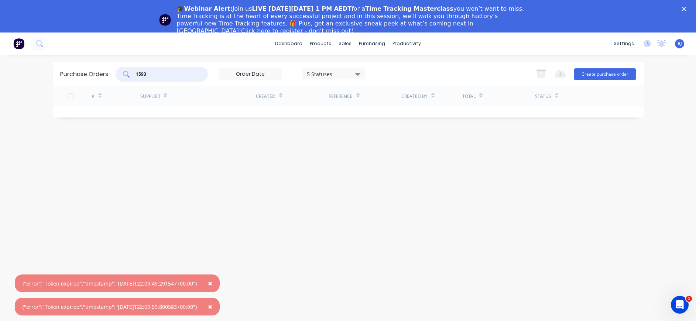
type input "1593"
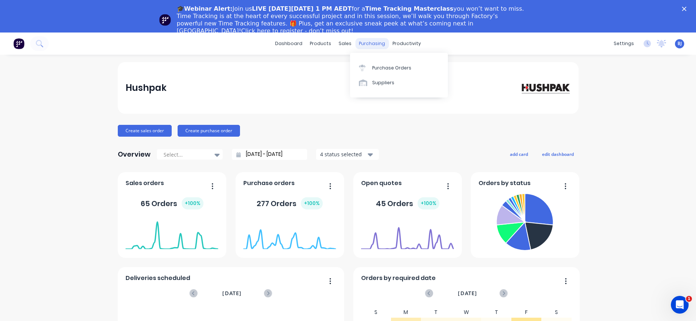
click at [368, 44] on div "purchasing" at bounding box center [372, 43] width 34 height 11
click at [381, 63] on link "Purchase Orders" at bounding box center [399, 67] width 98 height 15
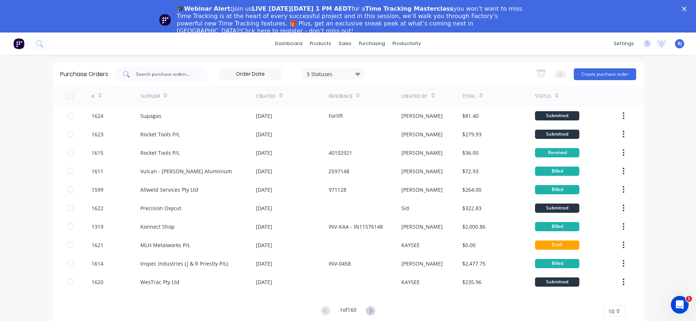
click at [192, 71] on input "text" at bounding box center [165, 74] width 61 height 7
click at [347, 43] on div "sales" at bounding box center [345, 43] width 20 height 11
click at [358, 66] on div "Sales Orders" at bounding box center [372, 68] width 30 height 7
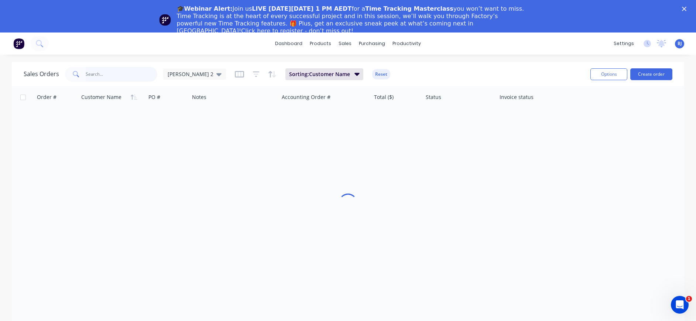
click at [128, 71] on input "text" at bounding box center [122, 74] width 72 height 15
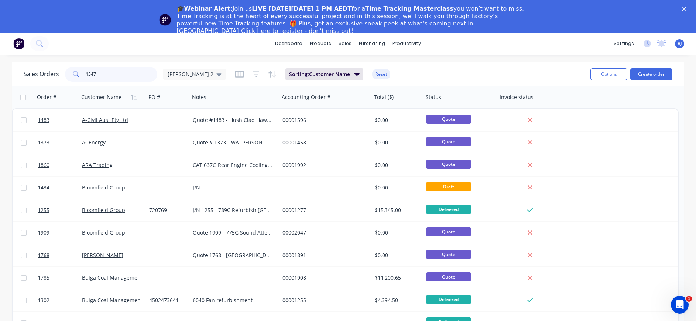
type input "1547"
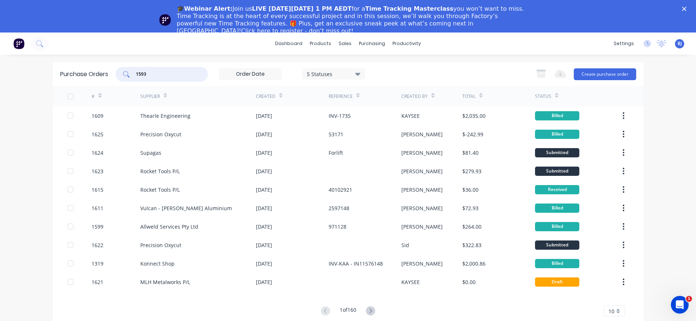
type input "1593"
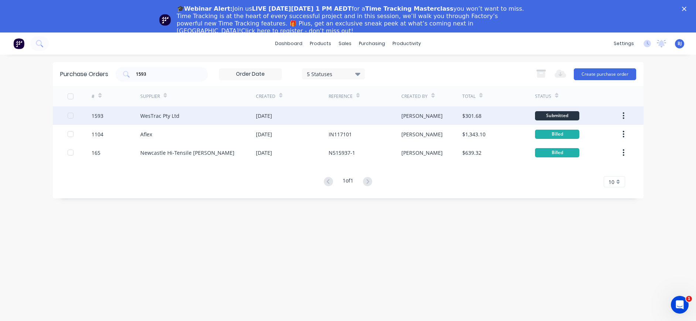
click at [167, 114] on div "WesTrac Pty Ltd" at bounding box center [159, 116] width 39 height 8
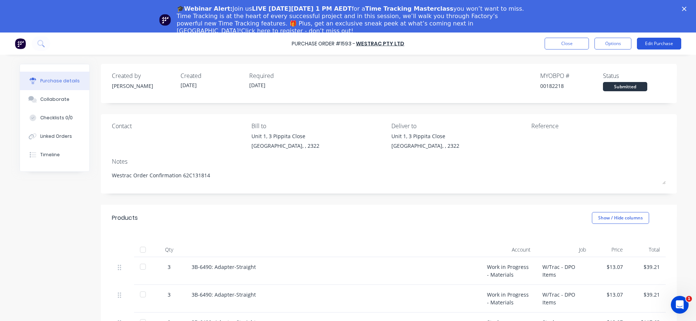
click at [656, 43] on button "Edit Purchase" at bounding box center [659, 44] width 44 height 12
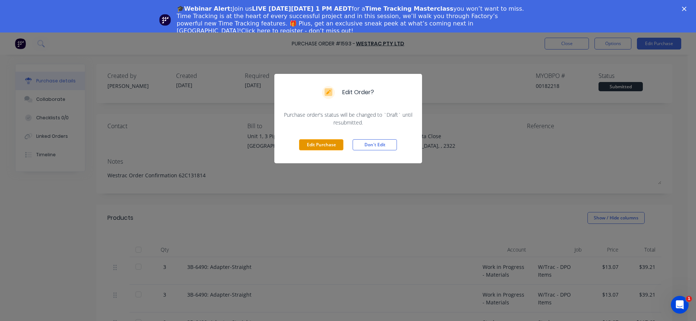
click at [315, 145] on button "Edit Purchase" at bounding box center [321, 144] width 44 height 11
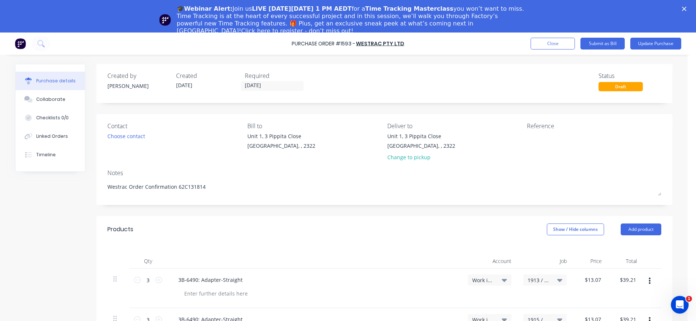
type textarea "x"
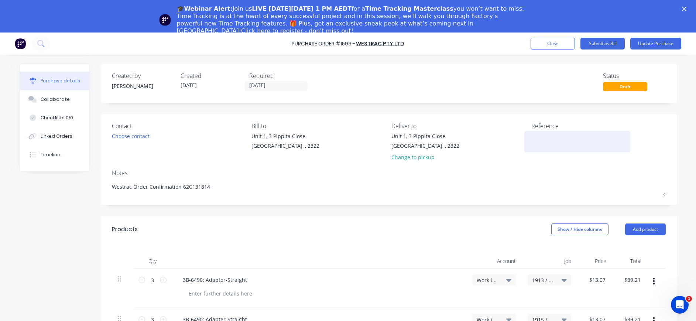
click at [532, 141] on textarea at bounding box center [577, 140] width 92 height 17
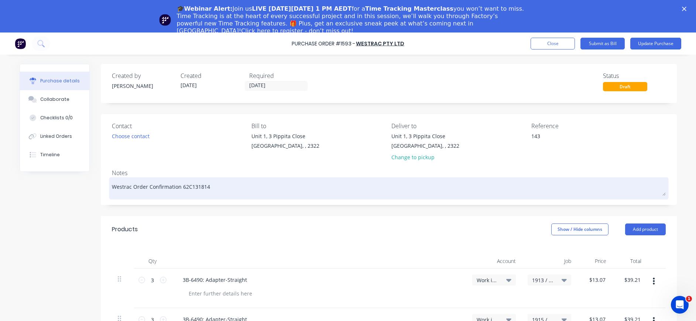
type textarea "1432"
type textarea "x"
type textarea "14327"
type textarea "x"
type textarea "143278"
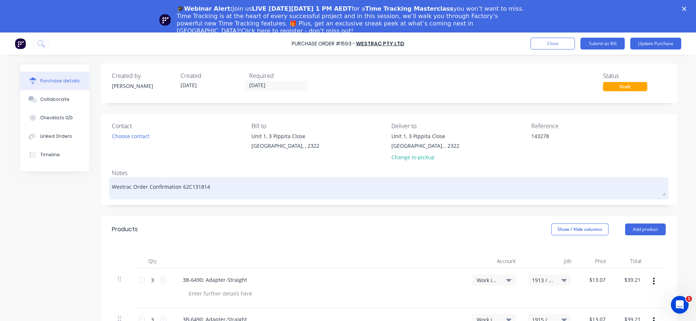
type textarea "x"
type textarea "1432787"
type textarea "x"
type textarea "1432787"
click at [234, 192] on textarea "Westrac Order Confirmation 62C131814" at bounding box center [389, 187] width 554 height 17
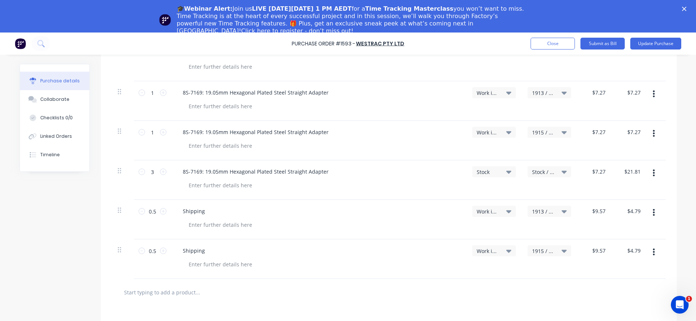
scroll to position [505, 0]
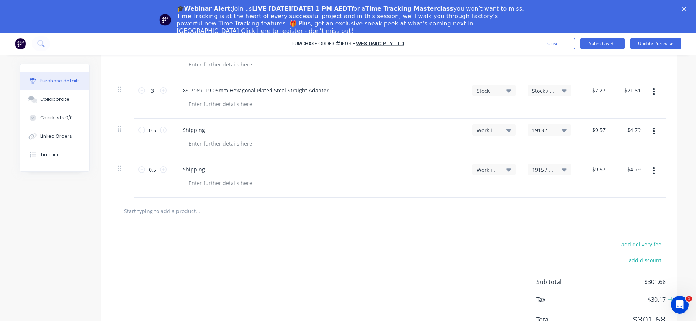
click at [486, 88] on span "Stock" at bounding box center [488, 91] width 22 height 8
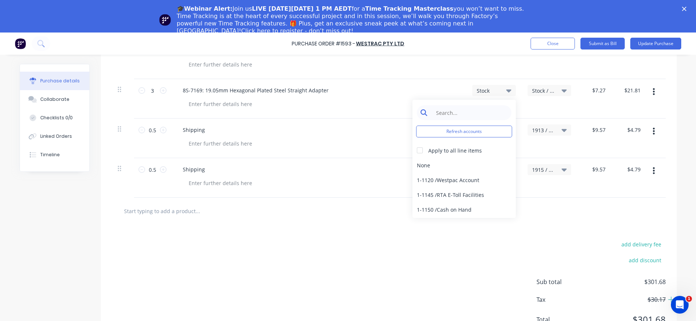
type textarea "x"
click at [477, 111] on input at bounding box center [470, 112] width 76 height 15
type input "rework"
drag, startPoint x: 391, startPoint y: 86, endPoint x: 398, endPoint y: 93, distance: 10.2
click at [391, 86] on div "8S-7169: 19.05mm Hexagonal Plated Steel Straight Adapter" at bounding box center [318, 90] width 283 height 11
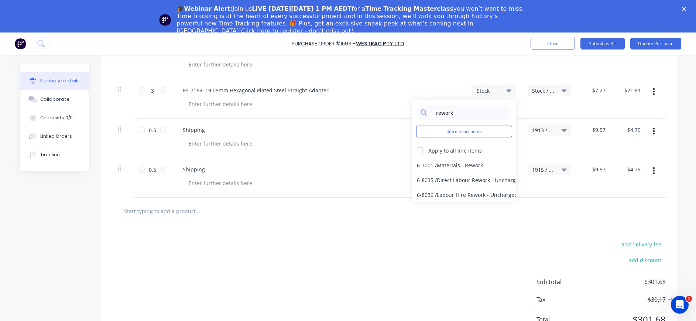
click at [491, 89] on span "Stock" at bounding box center [488, 91] width 22 height 8
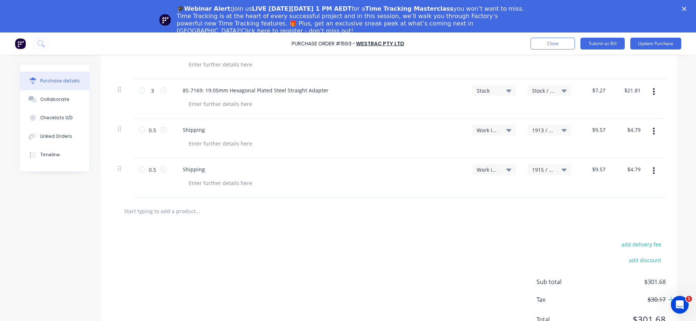
click at [437, 215] on div at bounding box center [389, 210] width 542 height 15
type textarea "x"
drag, startPoint x: 625, startPoint y: 169, endPoint x: 647, endPoint y: 165, distance: 22.8
click at [647, 165] on div "0.5 0.5 Shipping Work in Progress - Materials 1915 / W/Trac - DPO Items $9.57 $…" at bounding box center [389, 177] width 554 height 39
type input "4.78"
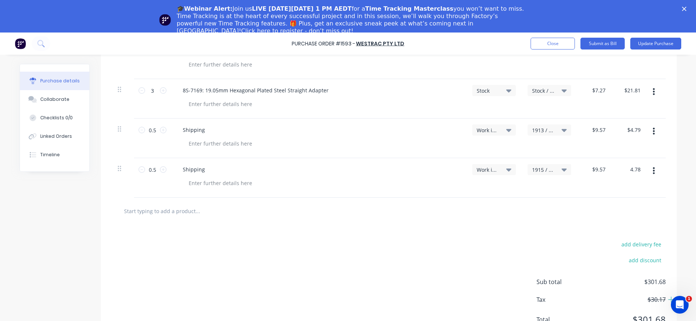
type textarea "x"
type input "$9.56"
type input "$4.78"
click at [629, 207] on div at bounding box center [389, 210] width 542 height 15
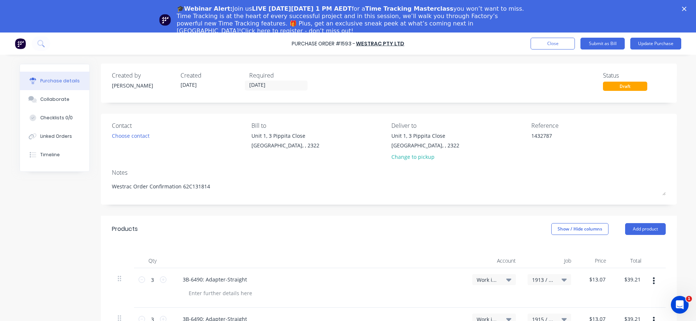
scroll to position [0, 0]
click at [662, 41] on button "Update Purchase" at bounding box center [655, 44] width 51 height 12
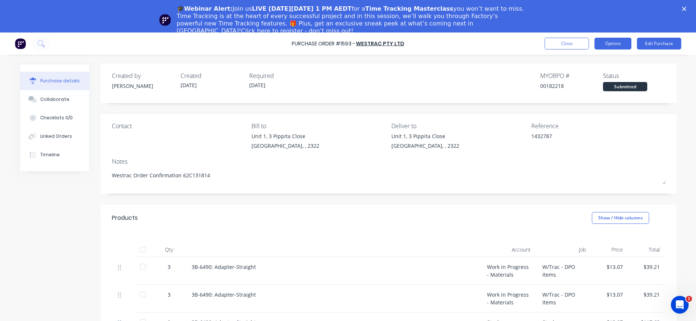
click at [612, 43] on button "Options" at bounding box center [612, 44] width 37 height 12
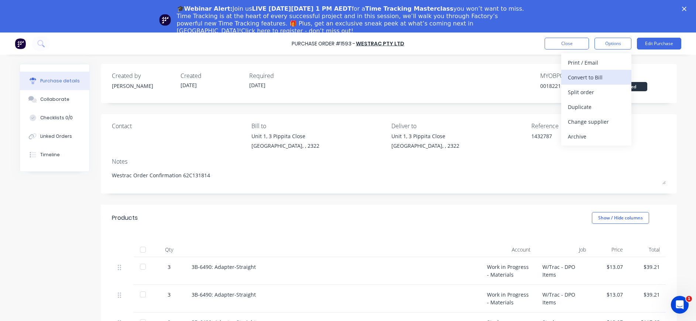
click at [605, 75] on div "Convert to Bill" at bounding box center [596, 77] width 57 height 11
type textarea "x"
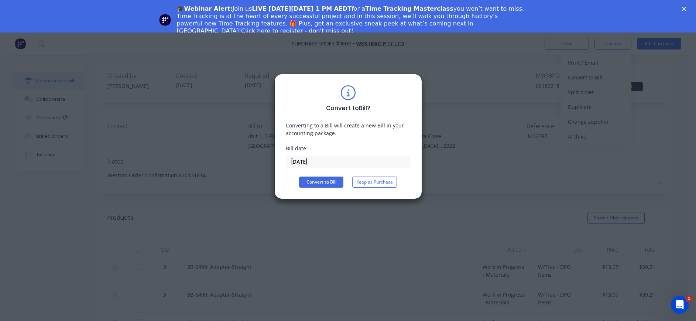
click at [316, 159] on input "30/09/25" at bounding box center [348, 161] width 124 height 11
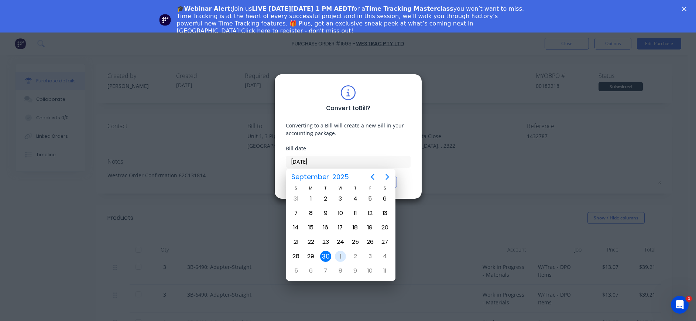
drag, startPoint x: 339, startPoint y: 256, endPoint x: 333, endPoint y: 242, distance: 15.2
click at [340, 256] on div "1" at bounding box center [340, 256] width 11 height 11
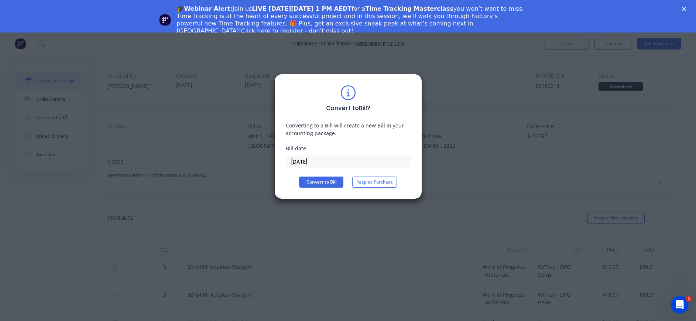
click at [310, 159] on input "01/10/25" at bounding box center [348, 161] width 124 height 11
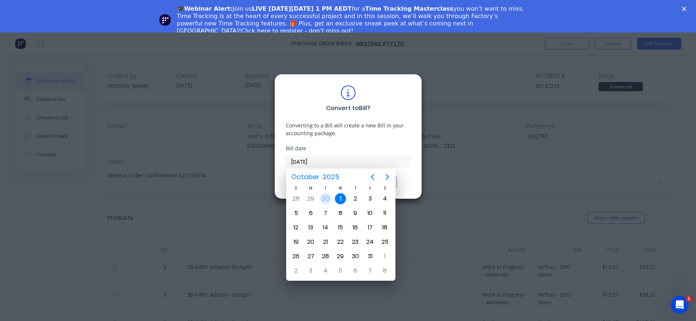
click at [324, 199] on div "30" at bounding box center [325, 198] width 11 height 11
type input "30/09/25"
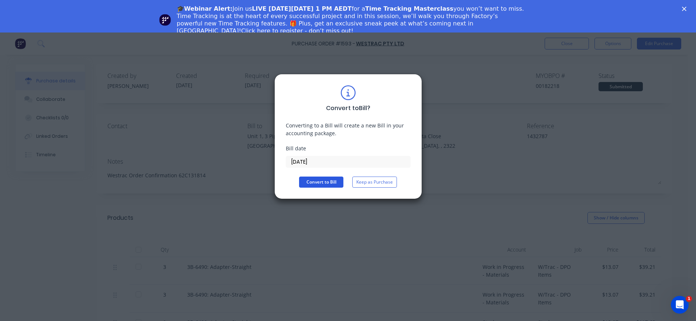
click at [326, 182] on button "Convert to Bill" at bounding box center [321, 181] width 44 height 11
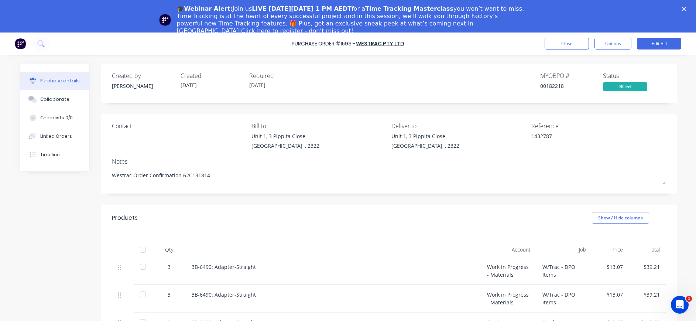
drag, startPoint x: 62, startPoint y: 102, endPoint x: 277, endPoint y: 171, distance: 226.5
click at [63, 104] on button "Collaborate" at bounding box center [54, 99] width 69 height 18
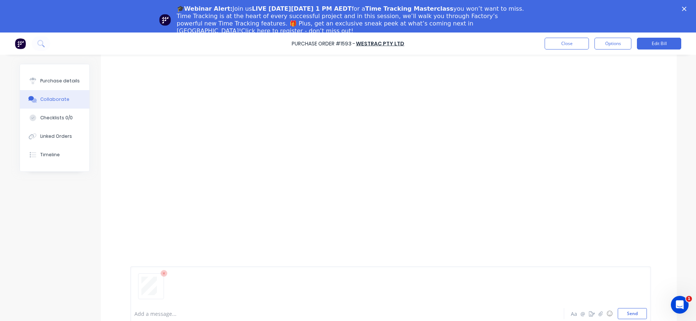
scroll to position [32, 0]
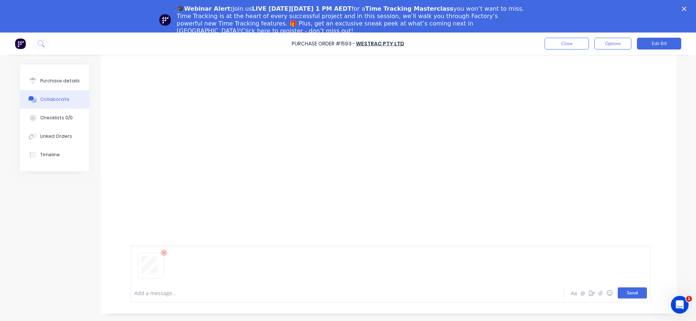
click at [621, 291] on button "Send" at bounding box center [632, 292] width 29 height 11
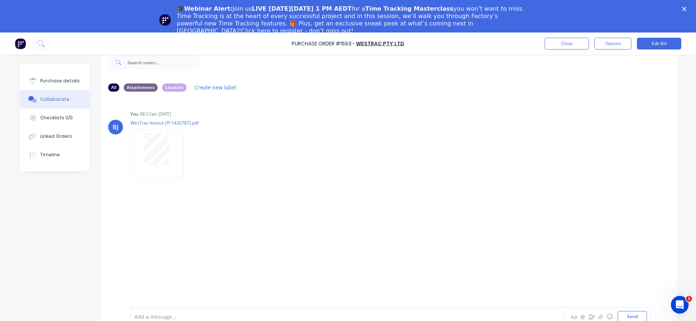
scroll to position [0, 0]
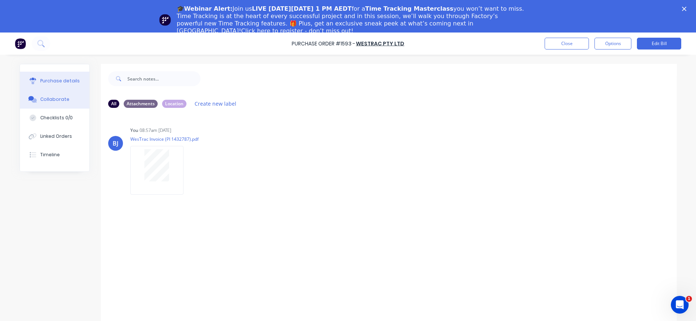
click at [55, 78] on div "Purchase details" at bounding box center [59, 81] width 39 height 7
type textarea "x"
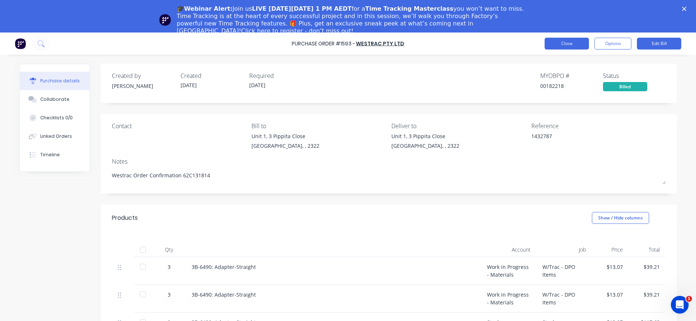
click at [571, 45] on button "Close" at bounding box center [566, 44] width 44 height 12
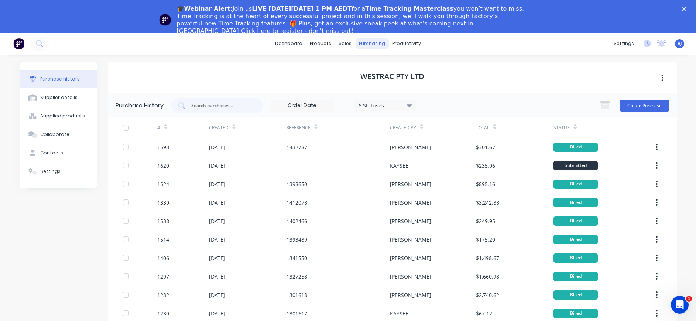
drag, startPoint x: 571, startPoint y: 45, endPoint x: 369, endPoint y: 43, distance: 201.5
click at [369, 43] on div "purchasing" at bounding box center [372, 43] width 34 height 11
click at [384, 82] on div "Suppliers" at bounding box center [383, 82] width 22 height 7
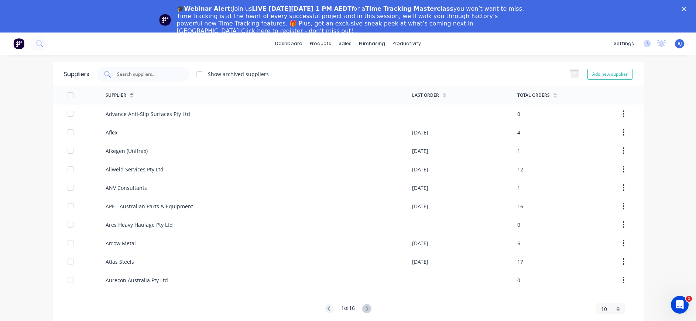
click at [147, 74] on input "text" at bounding box center [146, 74] width 61 height 7
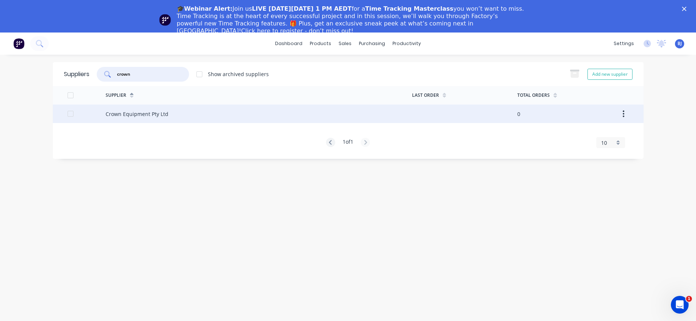
type input "crown"
click at [151, 112] on div "Crown Equipment Pty Ltd" at bounding box center [137, 114] width 63 height 8
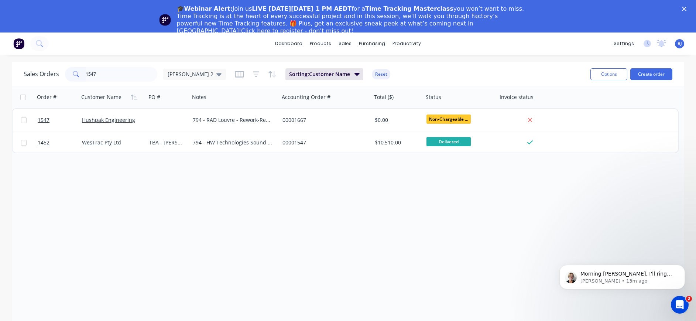
click at [127, 76] on input "1547" at bounding box center [122, 74] width 72 height 15
drag, startPoint x: 127, startPoint y: 76, endPoint x: 79, endPoint y: 76, distance: 47.2
click at [79, 76] on div "1547" at bounding box center [111, 74] width 92 height 15
click at [108, 74] on input "1915" at bounding box center [122, 74] width 72 height 15
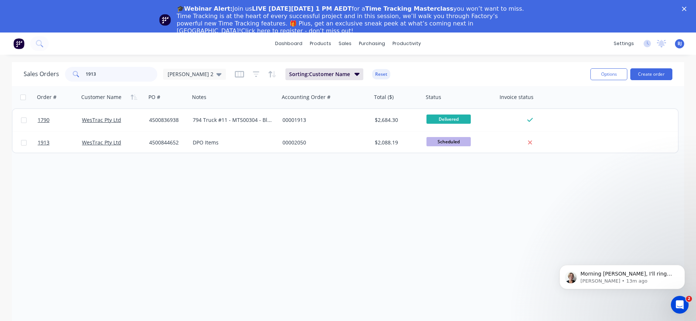
type input "1913"
